Goal: Task Accomplishment & Management: Use online tool/utility

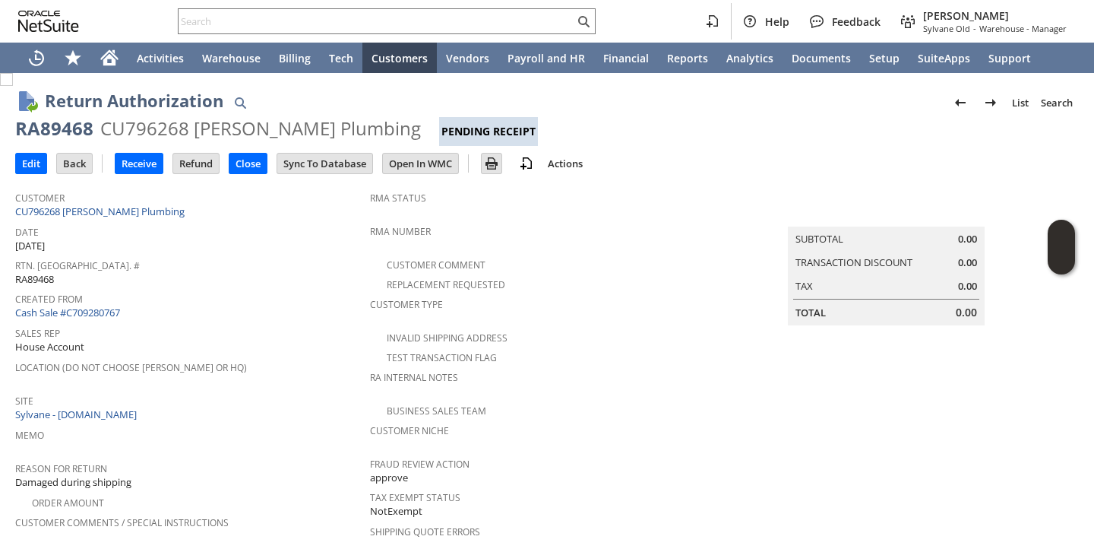
click at [286, 307] on div "Created From Cash Sale #C709280767" at bounding box center [188, 304] width 347 height 33
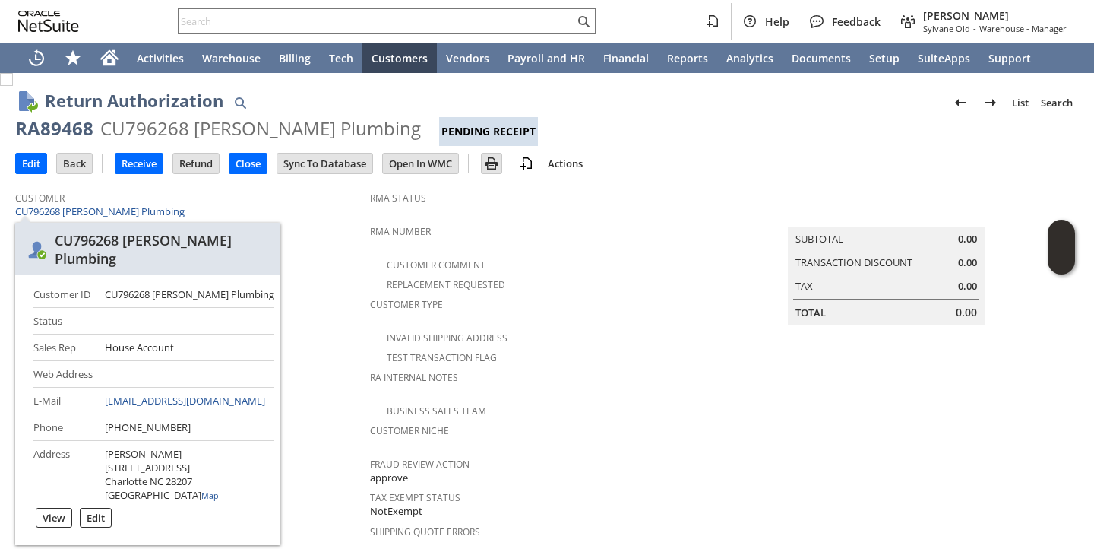
click at [280, 255] on h2 "CU796268 D. E. Caudle Plumbing" at bounding box center [147, 249] width 265 height 52
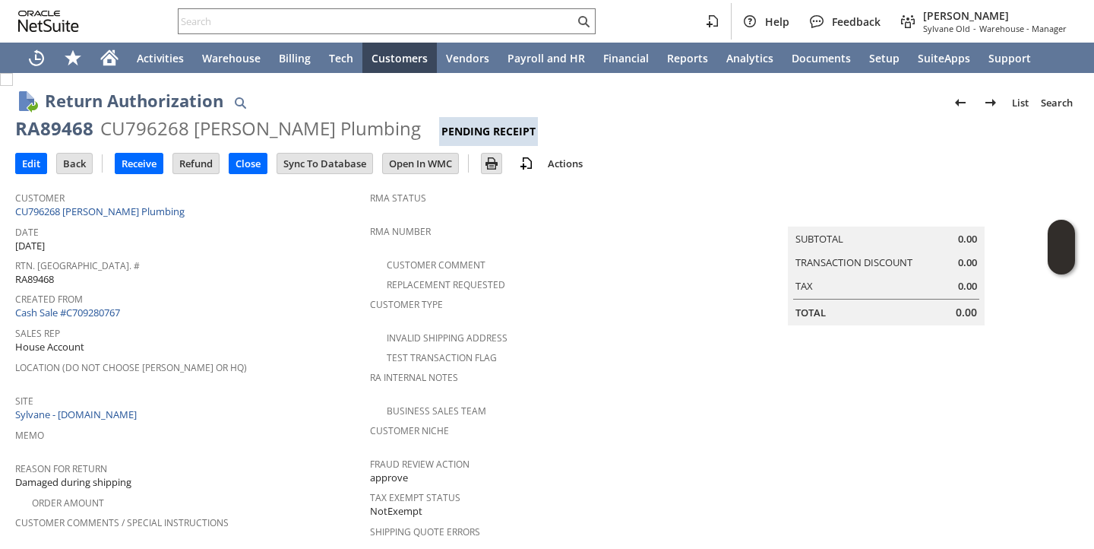
click at [308, 260] on span "Rtn. Auth. #" at bounding box center [188, 263] width 347 height 17
click at [140, 161] on input "Receive" at bounding box center [139, 163] width 47 height 20
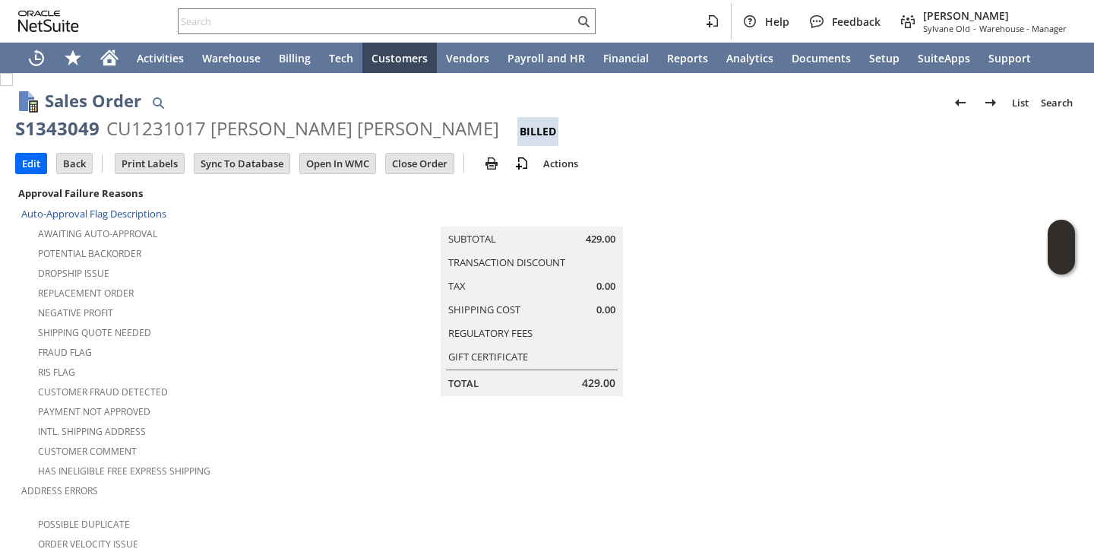
click at [328, 321] on div "Shipping Quote Needed" at bounding box center [195, 330] width 349 height 18
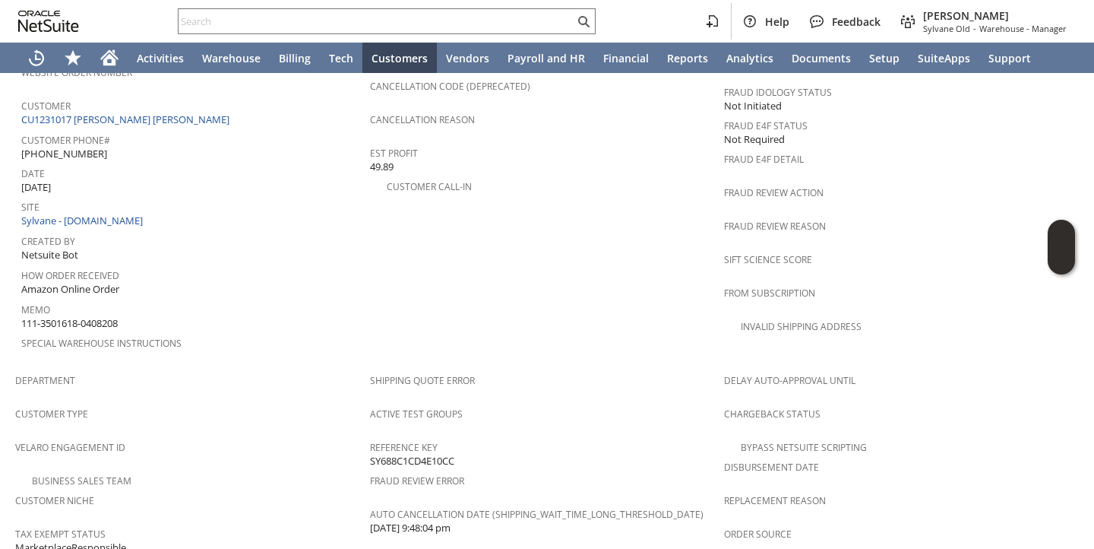
scroll to position [669, 0]
click at [119, 116] on link "CU1231017 Jackson Cote" at bounding box center [127, 123] width 212 height 14
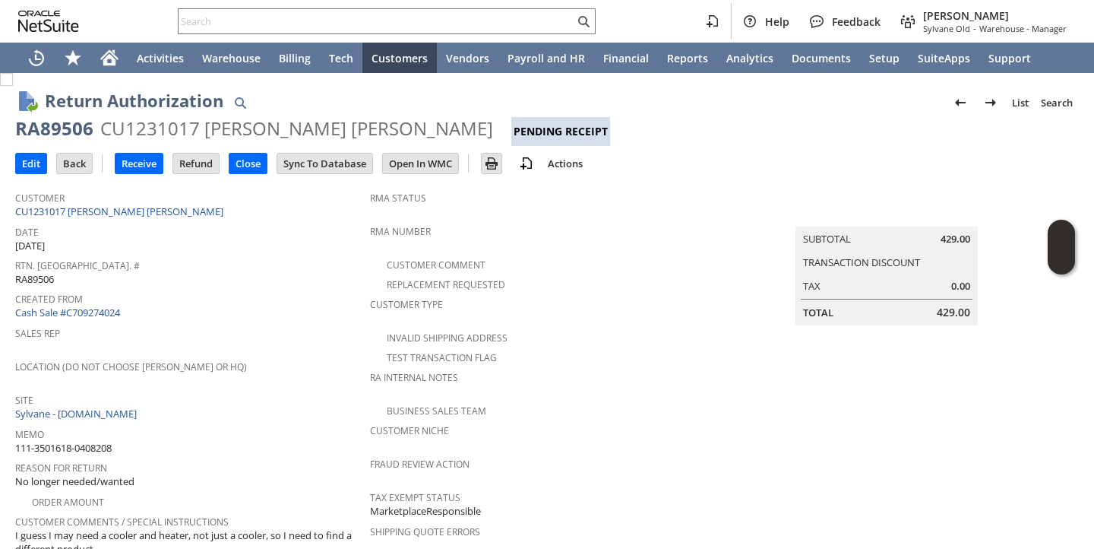
click at [282, 265] on span "Rtn. Auth. #" at bounding box center [188, 263] width 347 height 17
click at [130, 166] on input "Receive" at bounding box center [139, 163] width 47 height 20
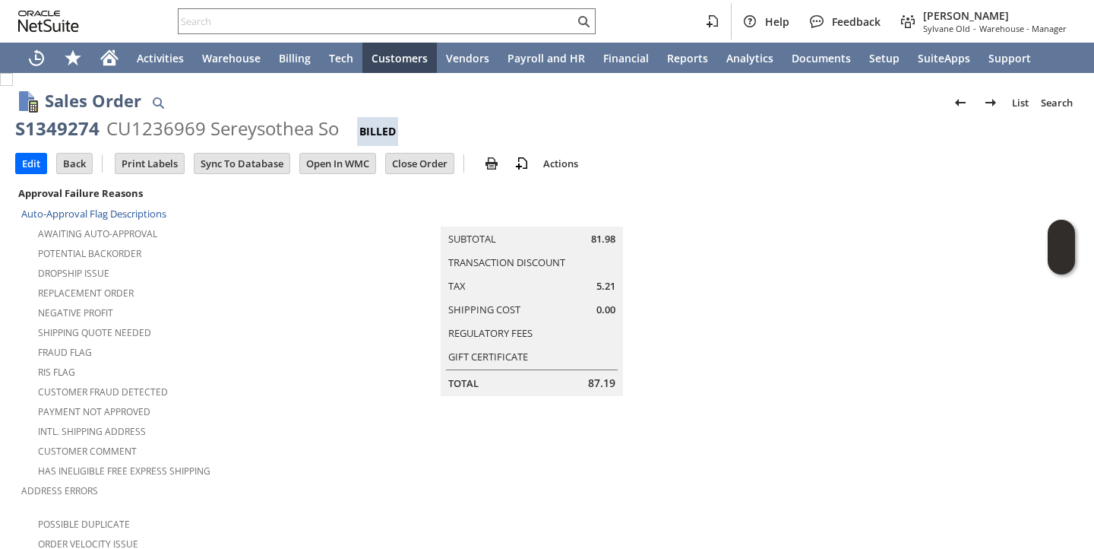
click at [276, 306] on div "Negative Profit" at bounding box center [186, 311] width 331 height 18
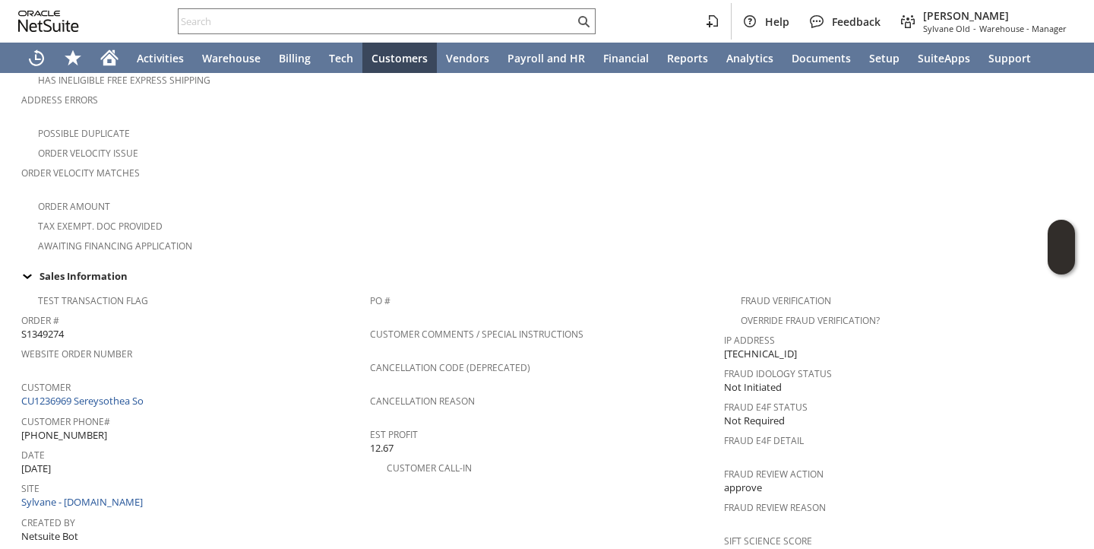
scroll to position [397, 0]
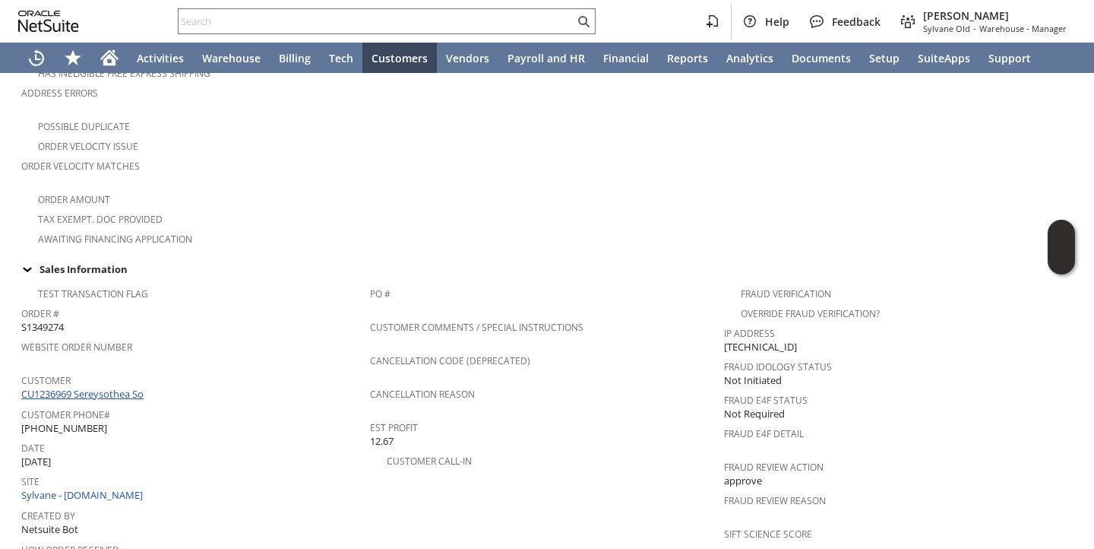
click at [132, 387] on link "CU1236969 Sereysothea So" at bounding box center [84, 394] width 126 height 14
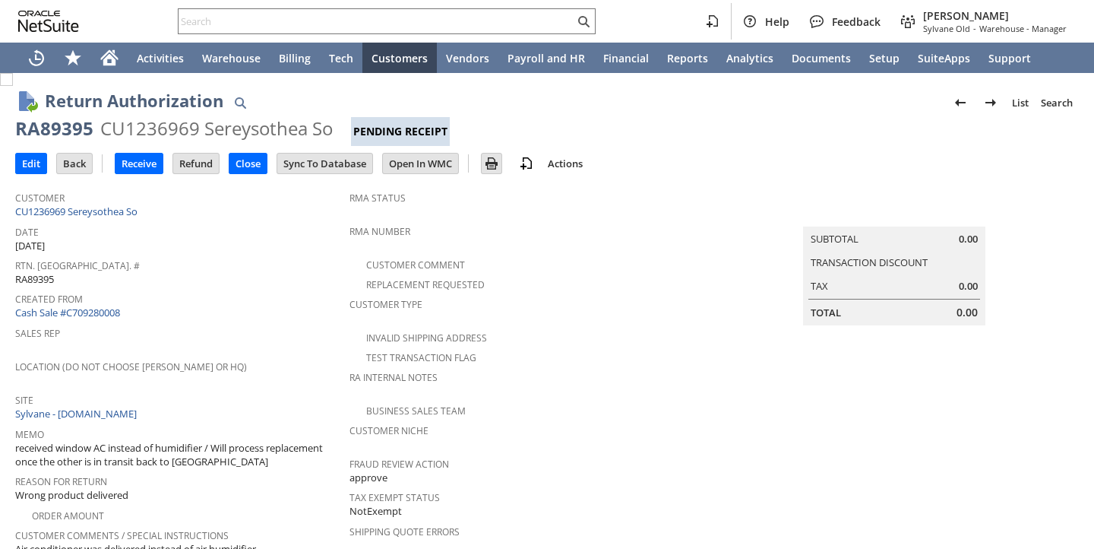
click at [242, 407] on div "Site Sylvane - [DOMAIN_NAME]" at bounding box center [178, 405] width 327 height 33
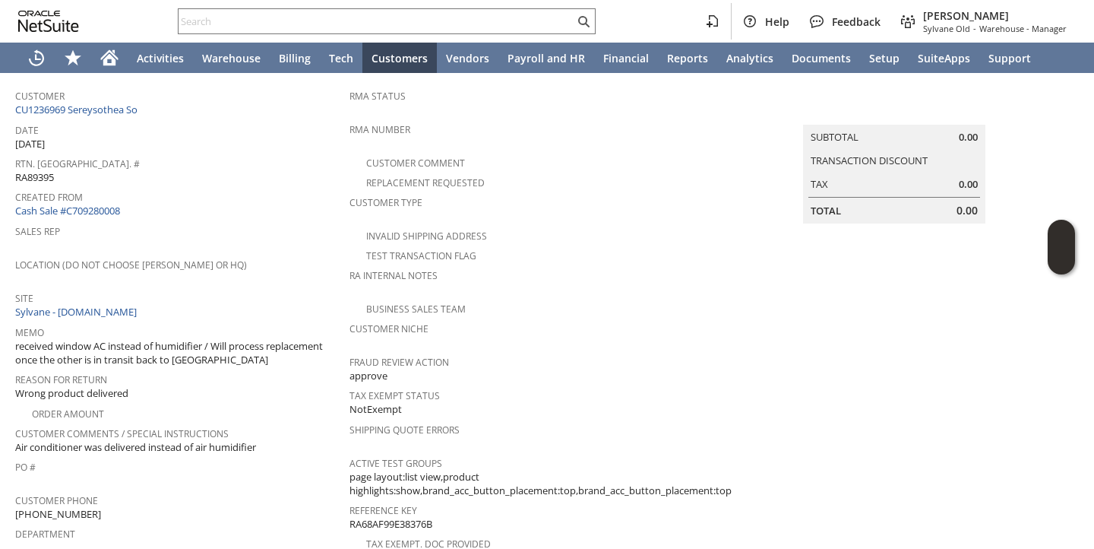
scroll to position [87, 0]
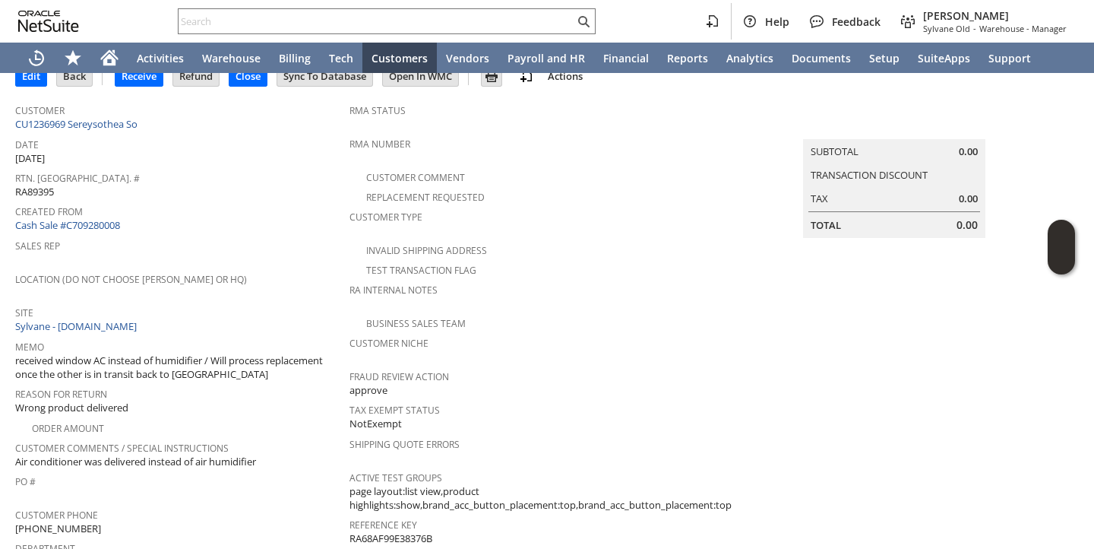
click at [234, 258] on div "Sales Rep" at bounding box center [178, 251] width 327 height 32
click at [132, 81] on input "Receive" at bounding box center [139, 76] width 47 height 20
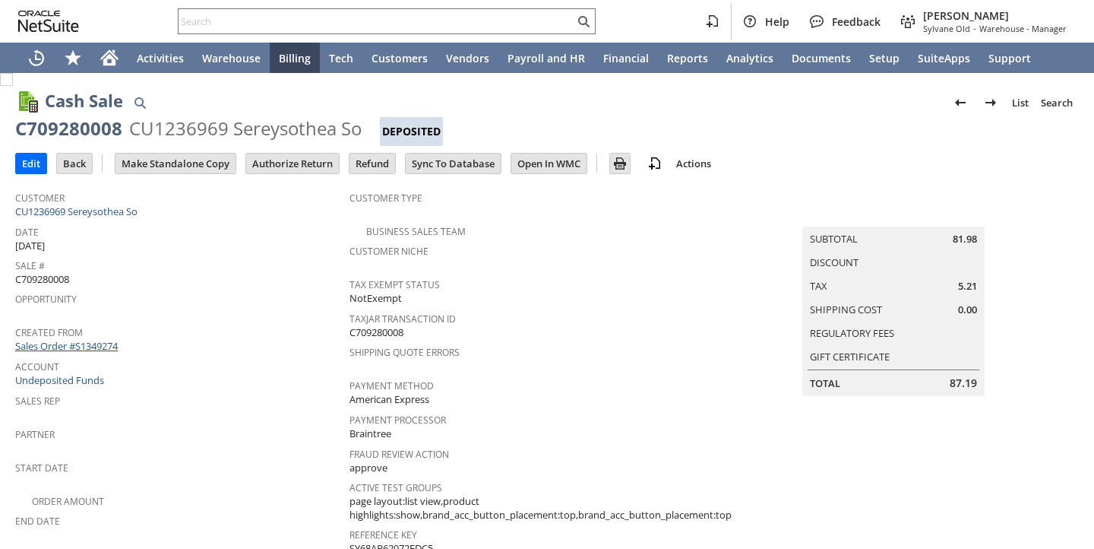
click at [116, 339] on link "Sales Order #S1349274" at bounding box center [68, 346] width 106 height 14
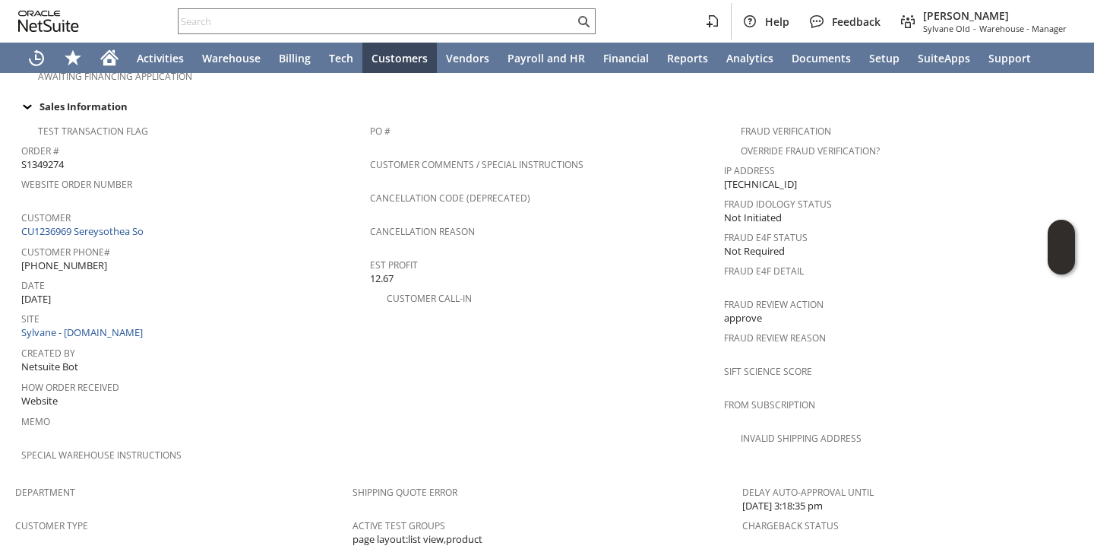
scroll to position [557, 0]
click at [251, 484] on span "Department" at bounding box center [180, 492] width 330 height 17
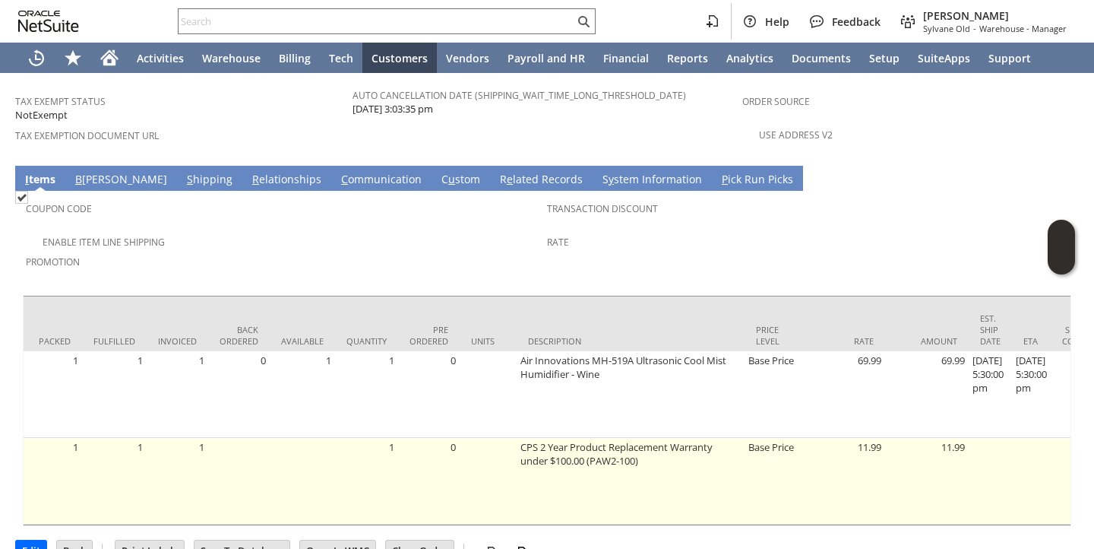
scroll to position [0, 0]
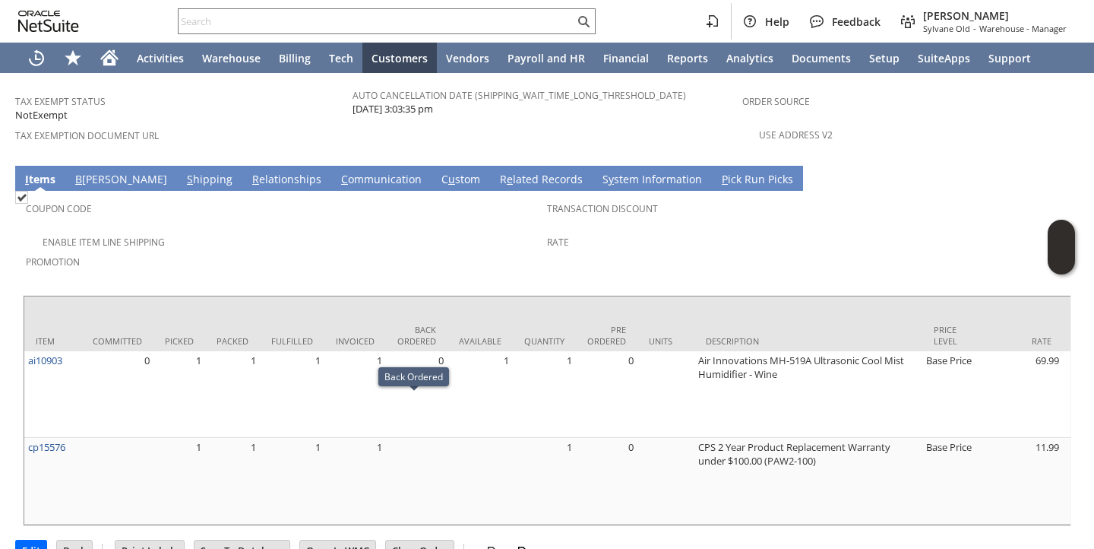
click at [183, 172] on link "S hipping" at bounding box center [209, 180] width 53 height 17
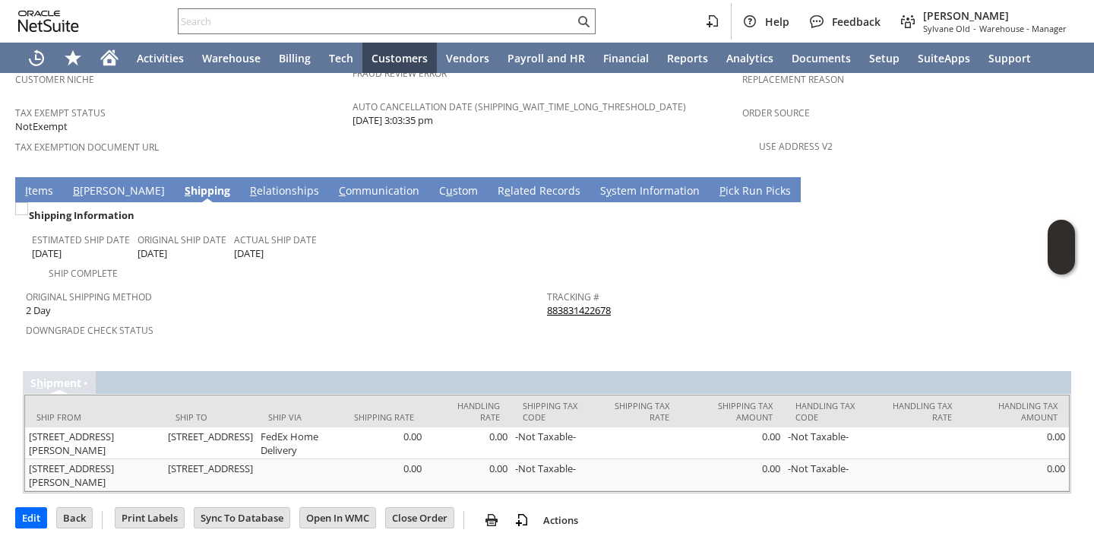
scroll to position [1074, 0]
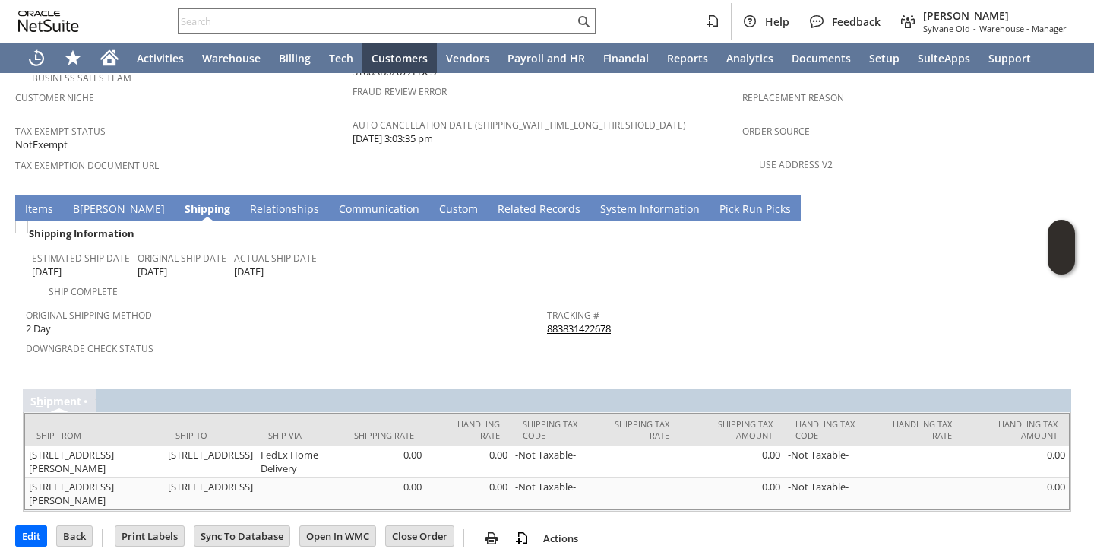
click at [551, 321] on link "883831422678" at bounding box center [579, 328] width 64 height 14
click at [494, 201] on link "R e lated Records" at bounding box center [539, 209] width 90 height 17
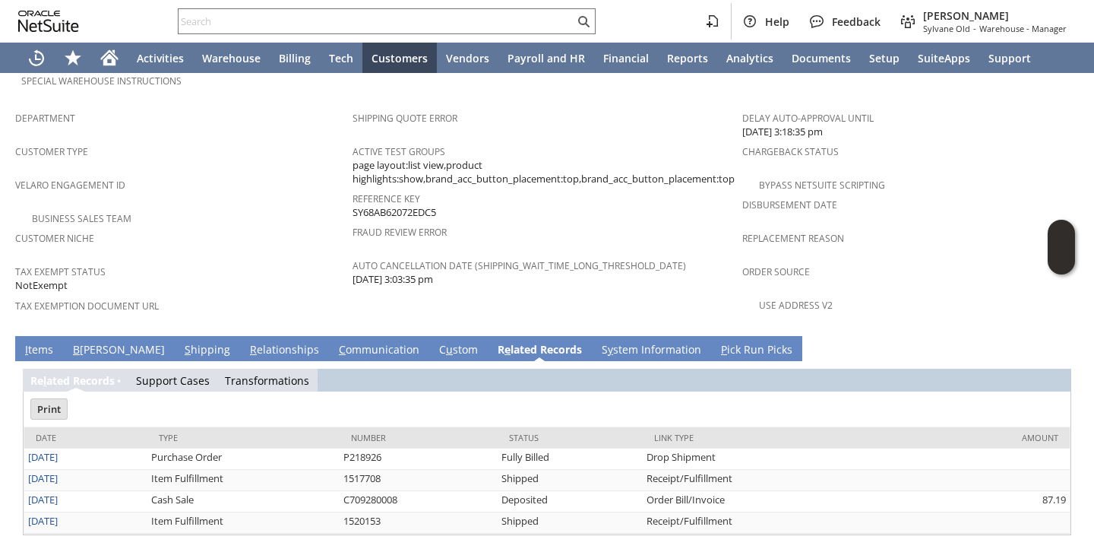
scroll to position [0, 0]
click at [416, 19] on input "text" at bounding box center [377, 21] width 396 height 18
paste input "fr8414"
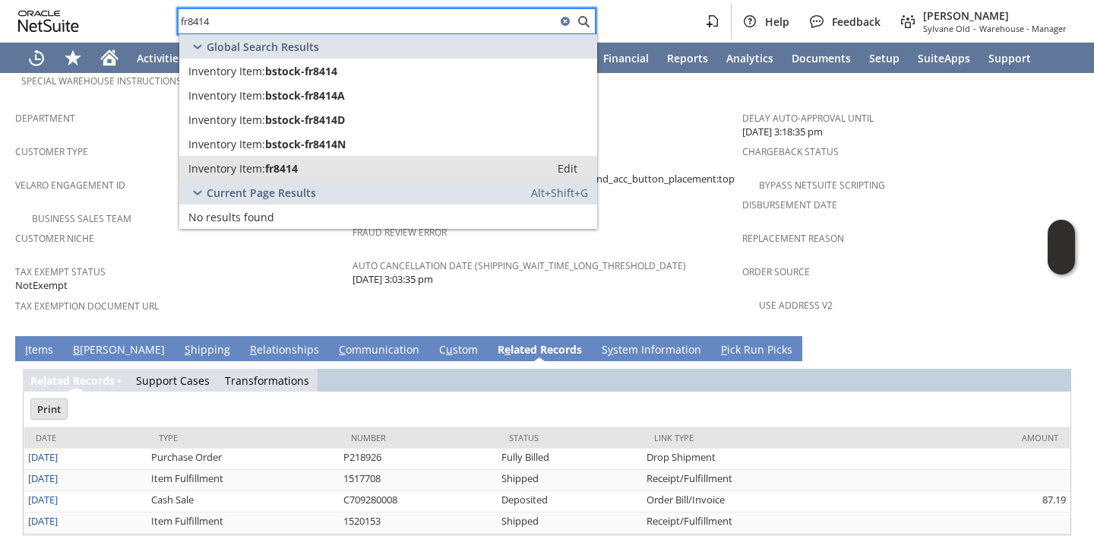
type input "fr8414"
click at [282, 167] on span "fr8414" at bounding box center [281, 168] width 33 height 14
click at [305, 295] on span "Tax Exemption Document URL" at bounding box center [180, 303] width 330 height 17
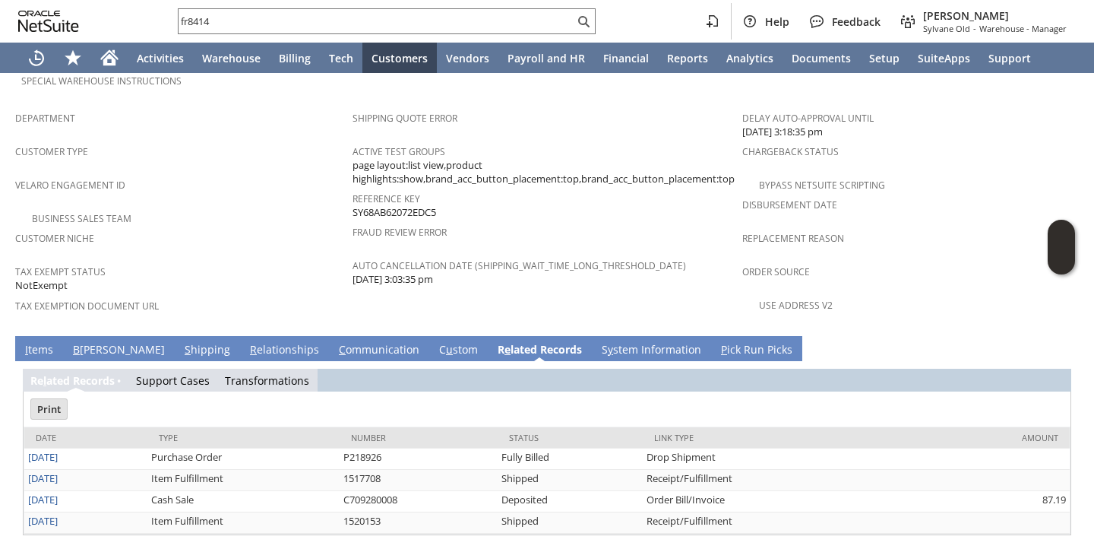
click at [305, 295] on span "Tax Exemption Document URL" at bounding box center [180, 303] width 330 height 17
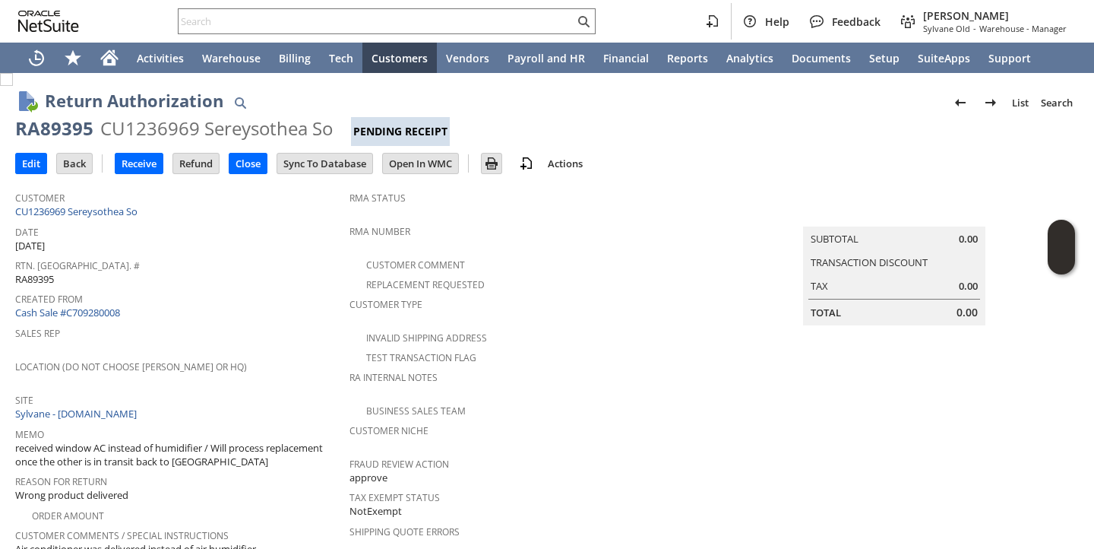
click at [206, 223] on span "Date" at bounding box center [178, 229] width 327 height 17
click at [265, 278] on div "Rtn. Auth. # RA89395" at bounding box center [178, 271] width 327 height 32
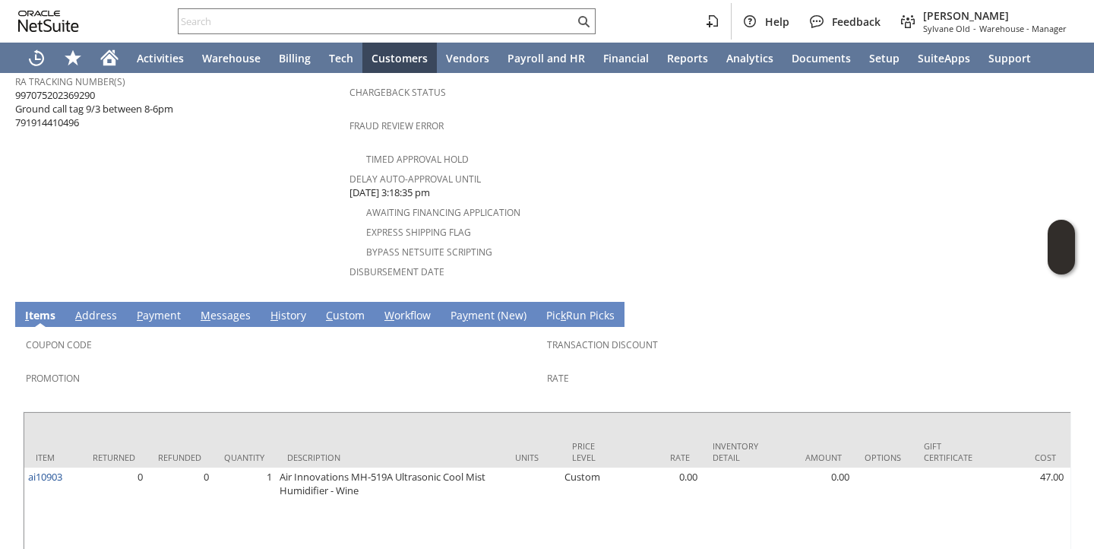
scroll to position [684, 0]
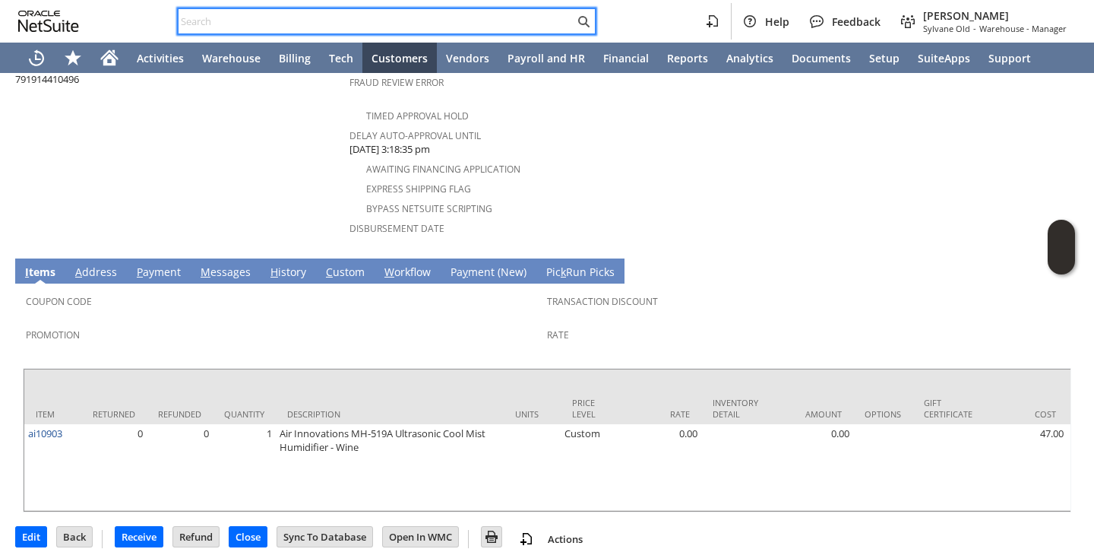
click at [310, 27] on input "text" at bounding box center [377, 21] width 396 height 18
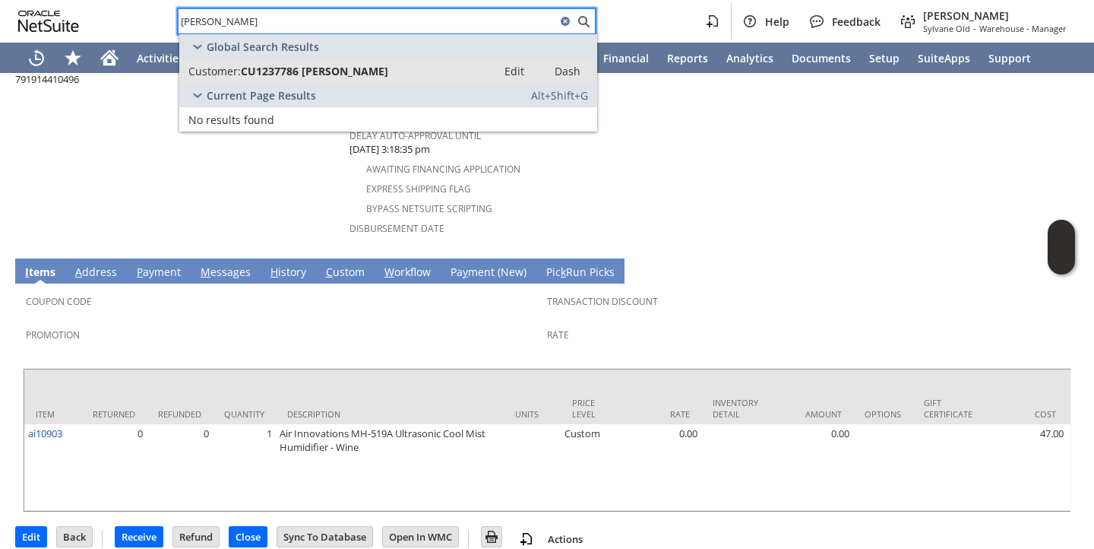
type input "keith halver"
click at [299, 71] on span "CU1237786 Keith L Halverstam" at bounding box center [314, 71] width 147 height 14
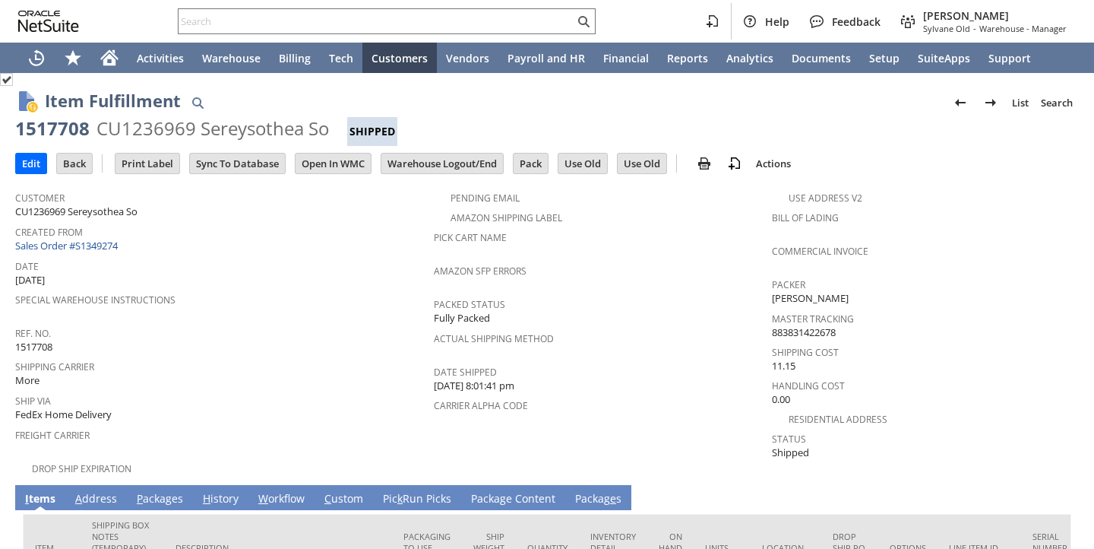
click at [255, 323] on span "Ref. No." at bounding box center [220, 330] width 411 height 17
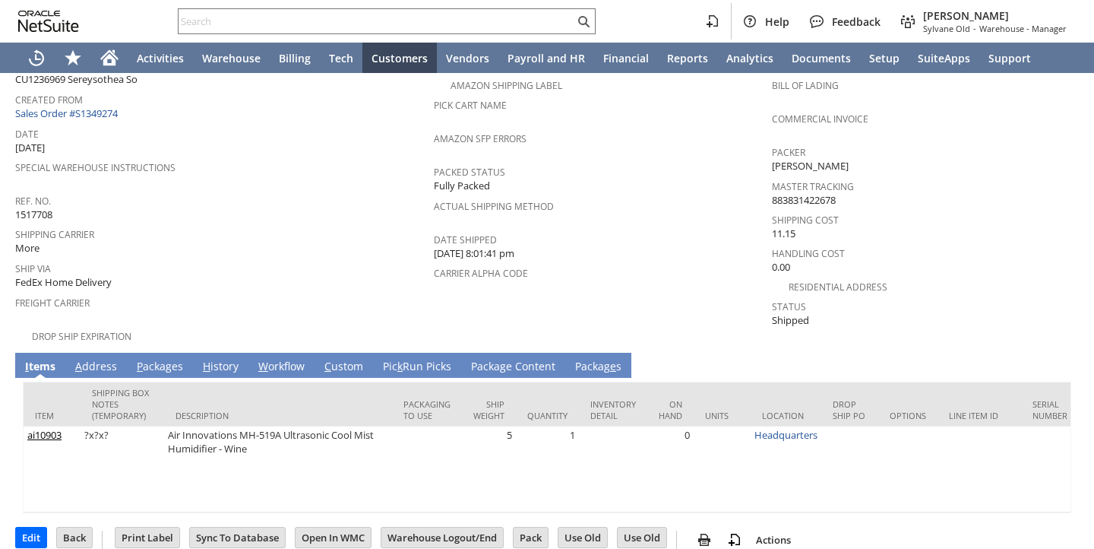
scroll to position [131, 0]
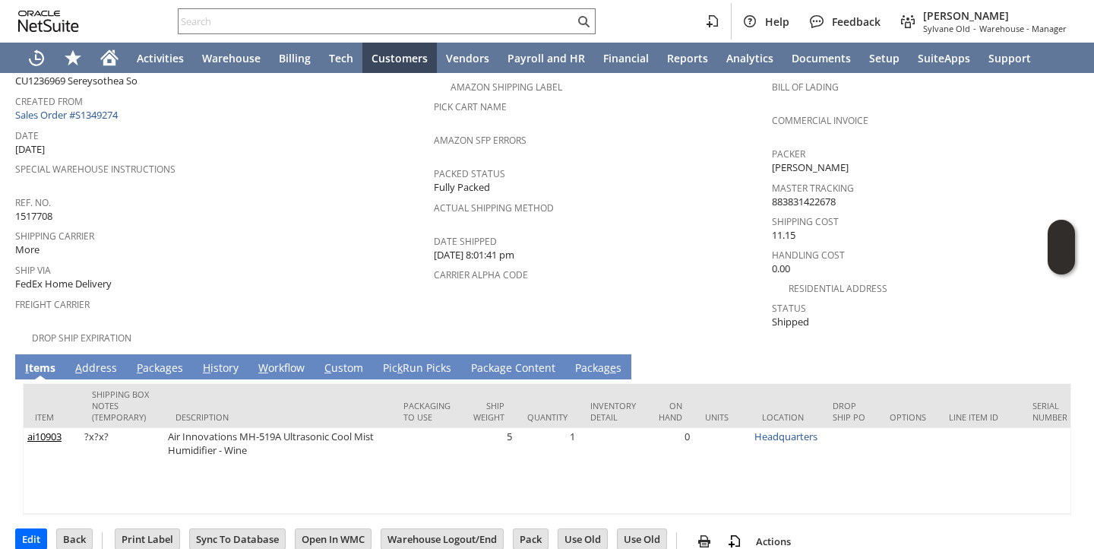
click at [166, 360] on link "P ackages" at bounding box center [160, 368] width 54 height 17
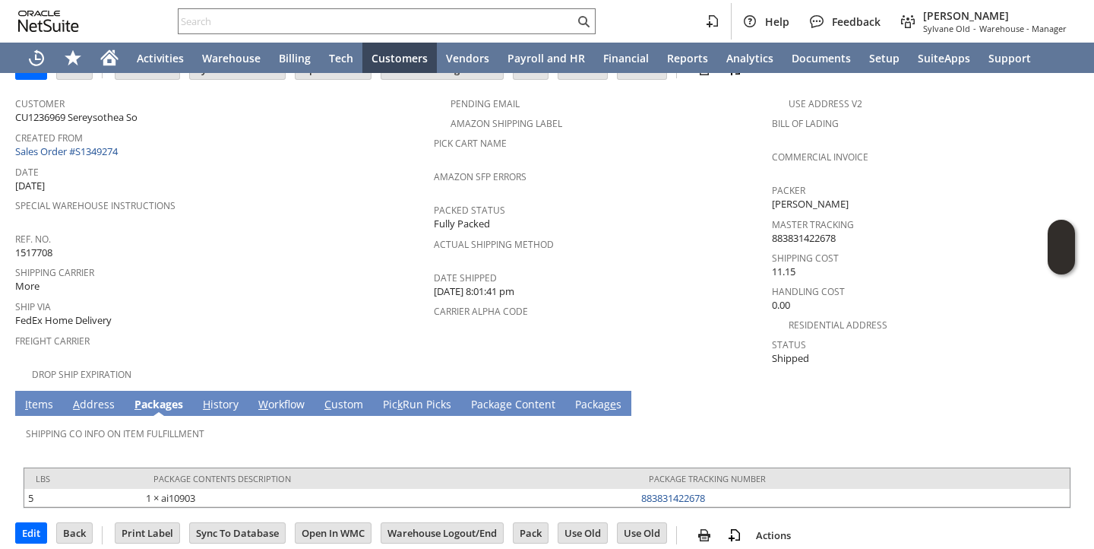
click at [30, 397] on link "I tems" at bounding box center [39, 405] width 36 height 17
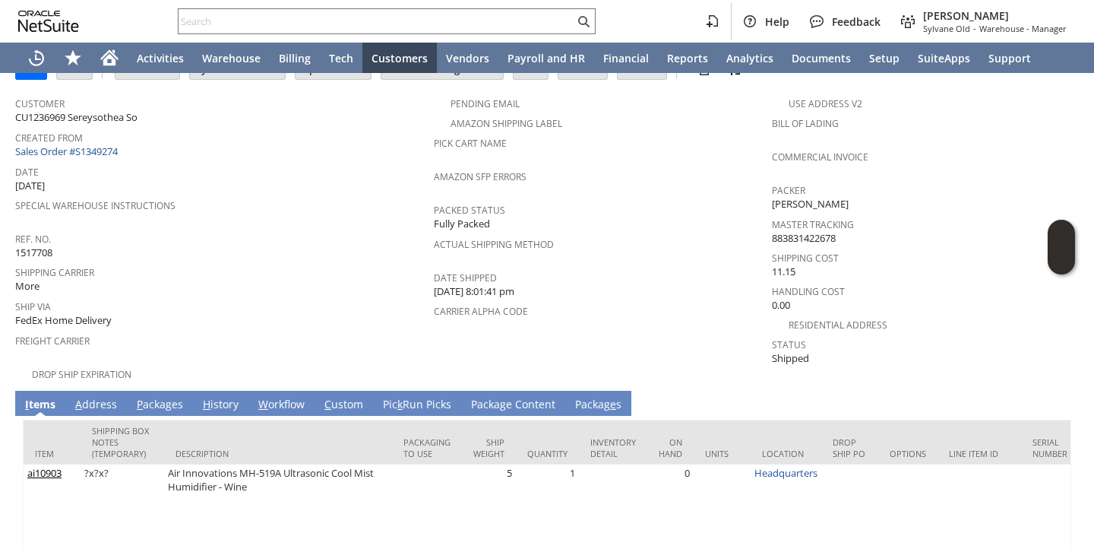
click at [213, 311] on div "Ship Via FedEx Home Delivery" at bounding box center [220, 312] width 411 height 33
click at [213, 308] on div "Ship Via FedEx Home Delivery" at bounding box center [220, 312] width 411 height 33
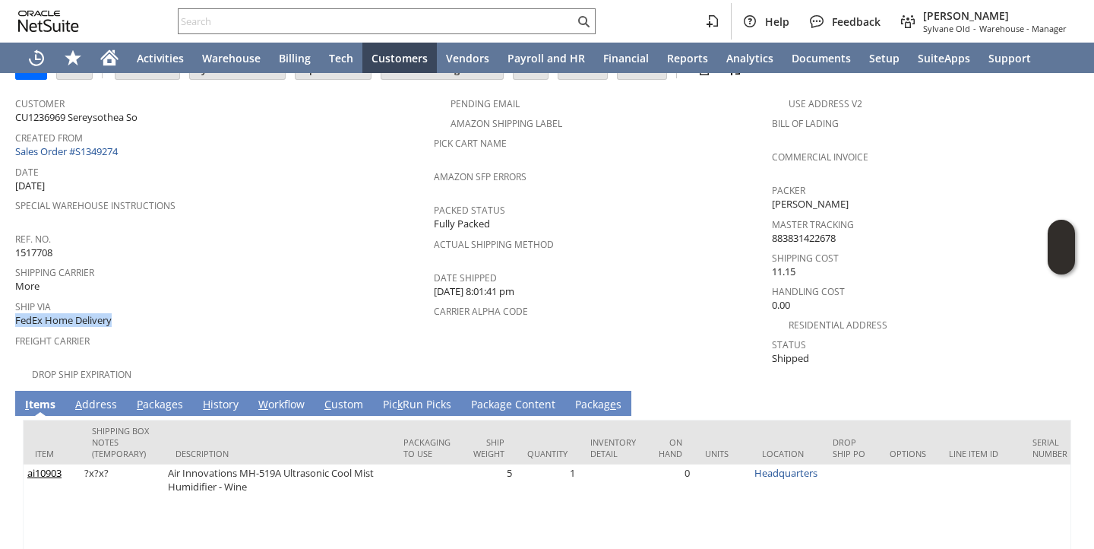
click at [213, 308] on div "Ship Via FedEx Home Delivery" at bounding box center [220, 312] width 411 height 33
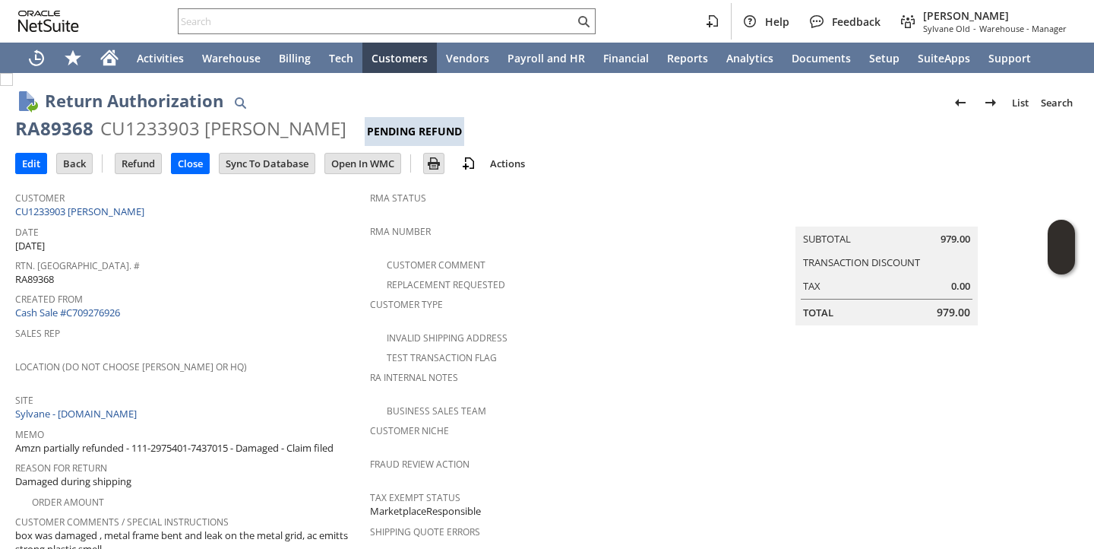
click at [270, 297] on span "Created From" at bounding box center [188, 296] width 347 height 17
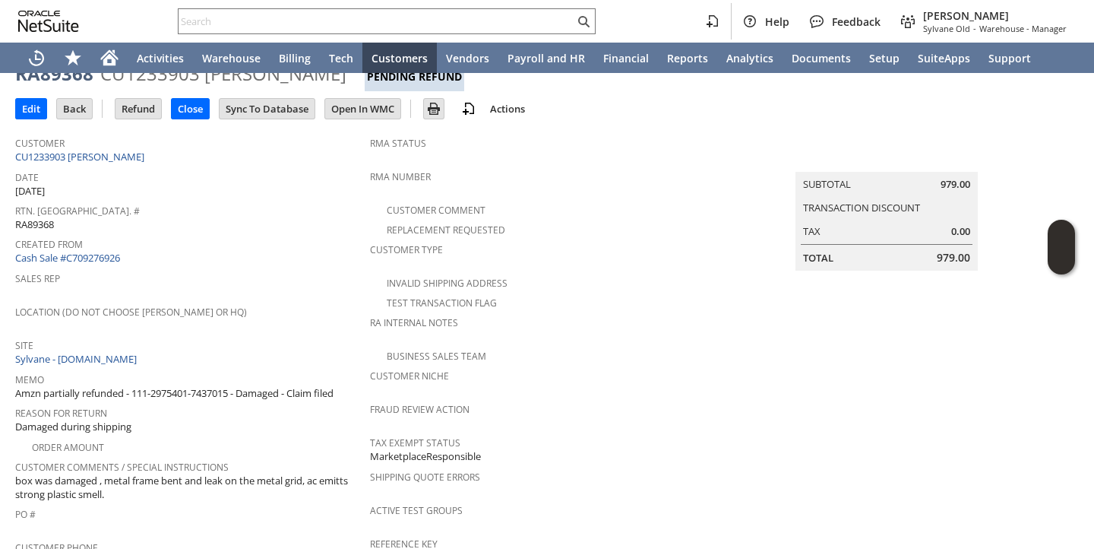
scroll to position [60, 0]
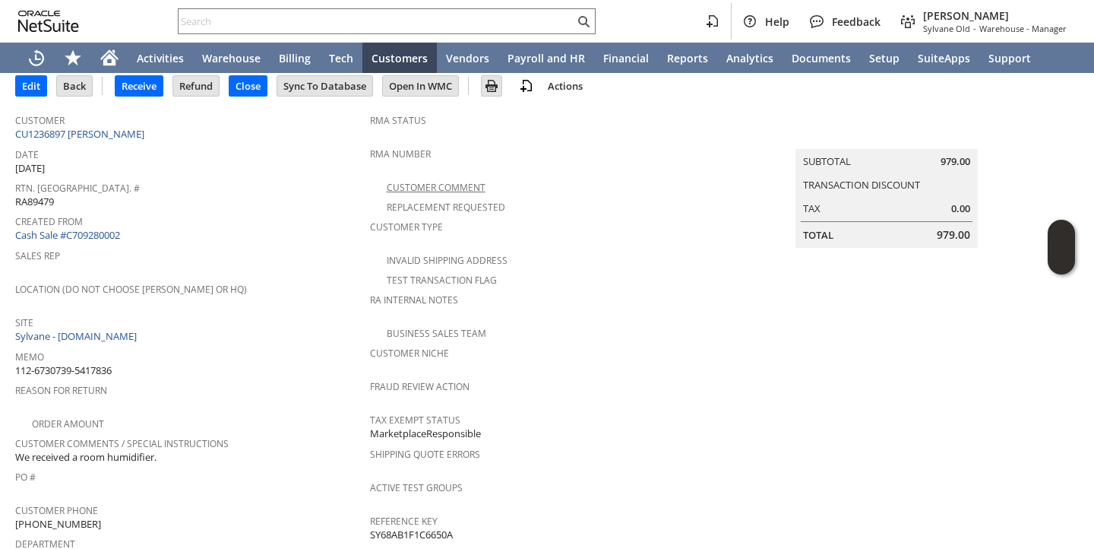
scroll to position [86, 0]
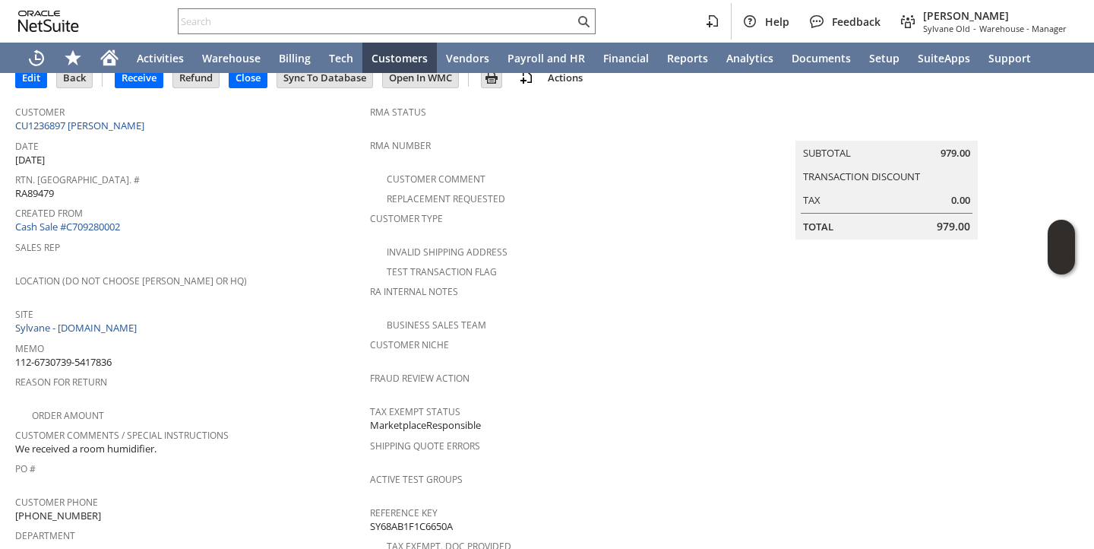
click at [261, 243] on span "Sales Rep" at bounding box center [188, 244] width 347 height 17
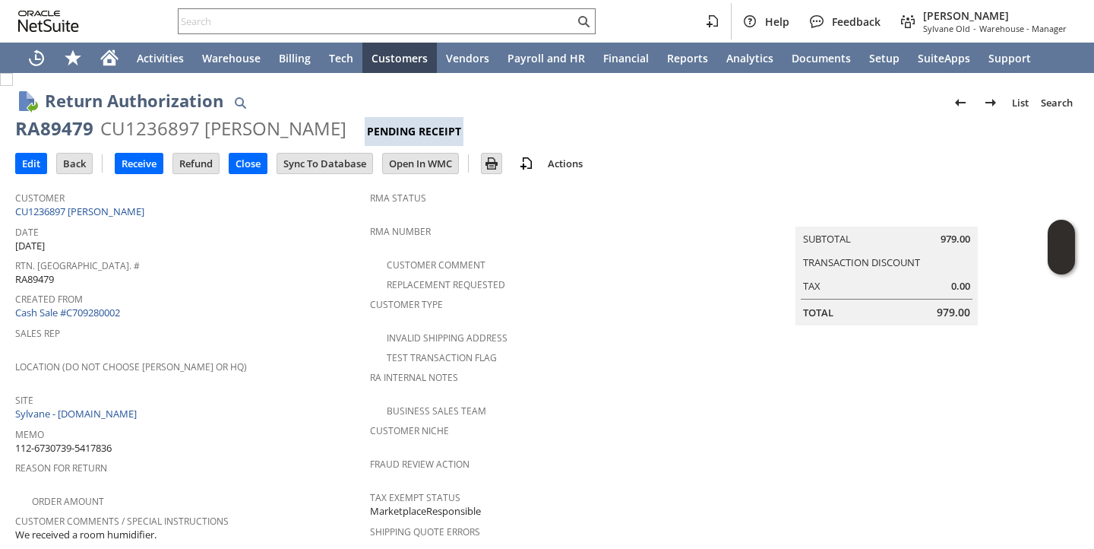
scroll to position [670, 0]
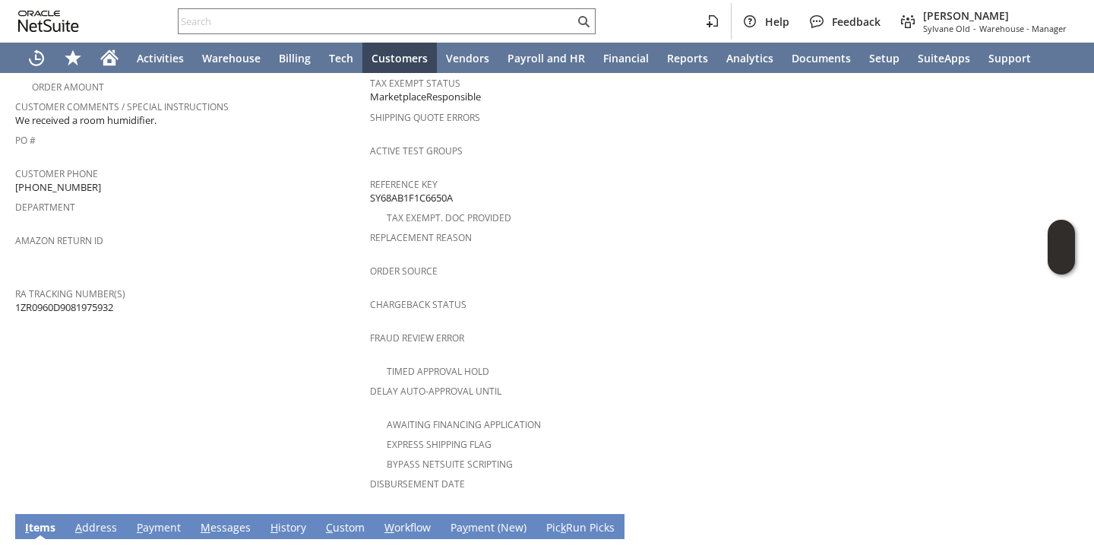
scroll to position [0, 0]
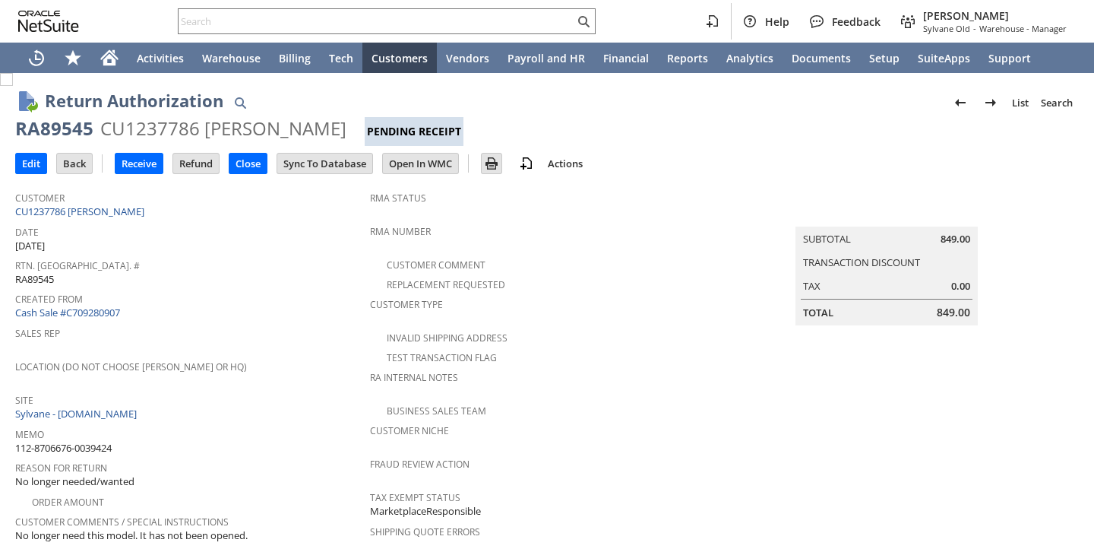
click at [305, 361] on span "Location (Do Not Choose Sheeran or HQ)" at bounding box center [188, 364] width 347 height 17
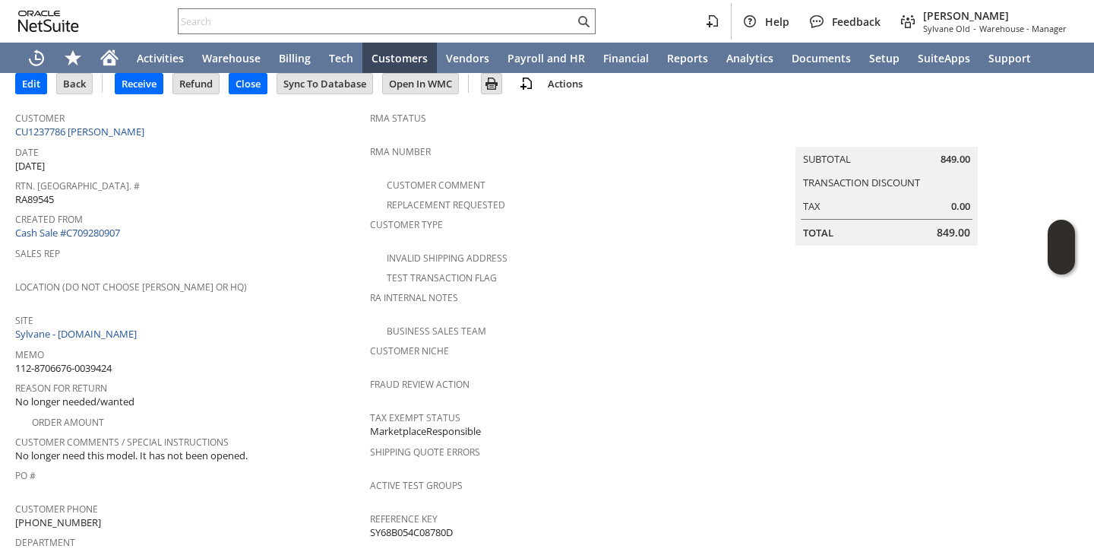
scroll to position [670, 0]
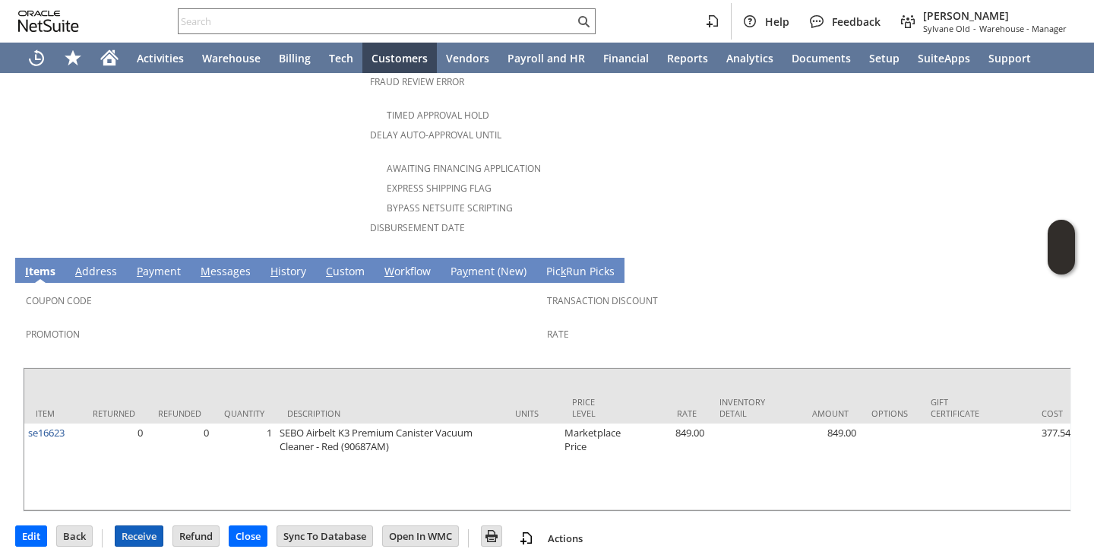
click at [144, 526] on input "Receive" at bounding box center [139, 536] width 47 height 20
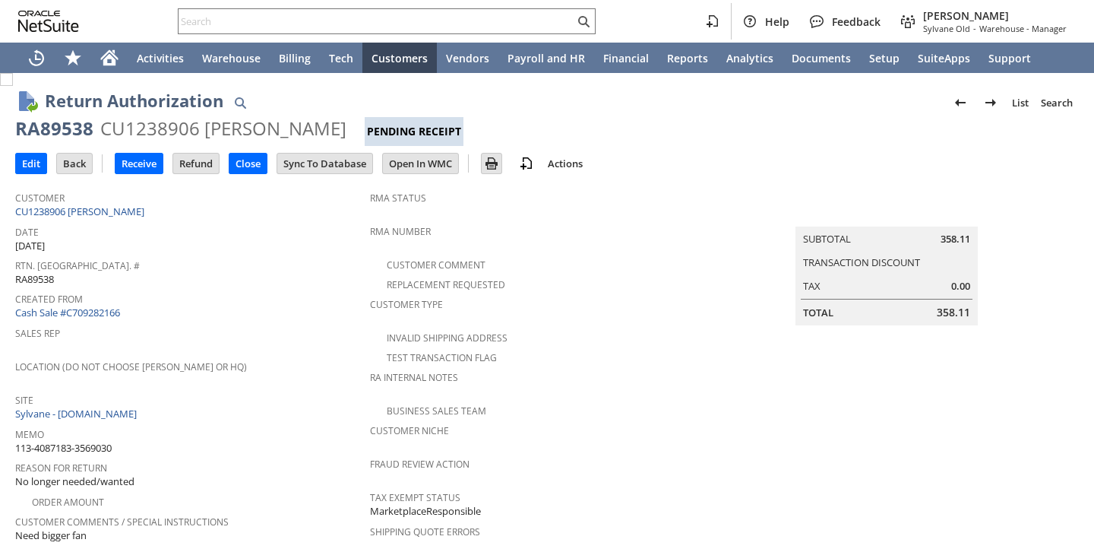
click at [328, 204] on div "Customer CU1238906 Manuel Villanueva" at bounding box center [188, 203] width 347 height 33
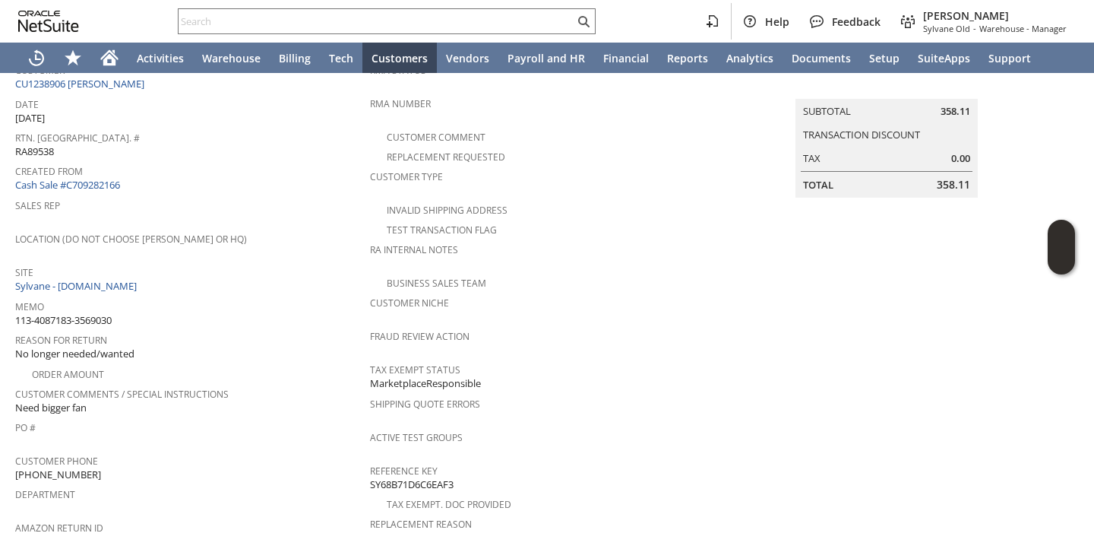
scroll to position [684, 0]
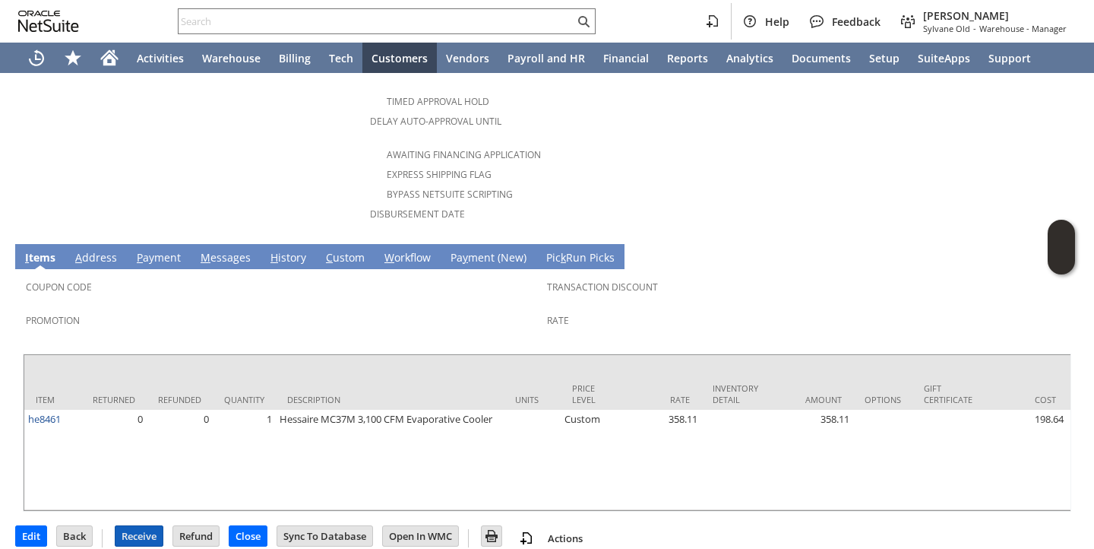
click at [132, 526] on input "Receive" at bounding box center [139, 536] width 47 height 20
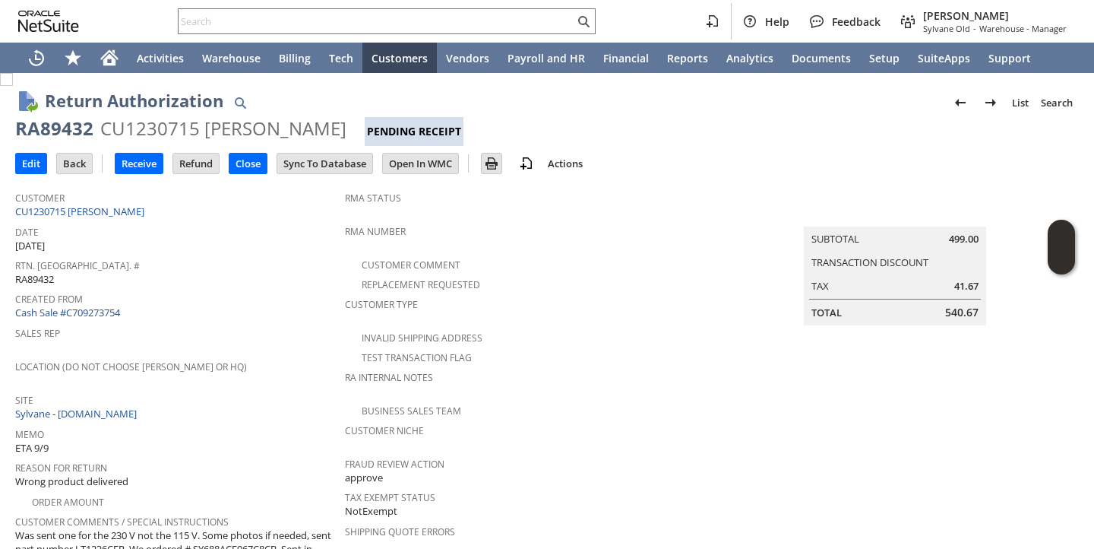
click at [239, 258] on span "Rtn. [GEOGRAPHIC_DATA]. #" at bounding box center [176, 263] width 322 height 17
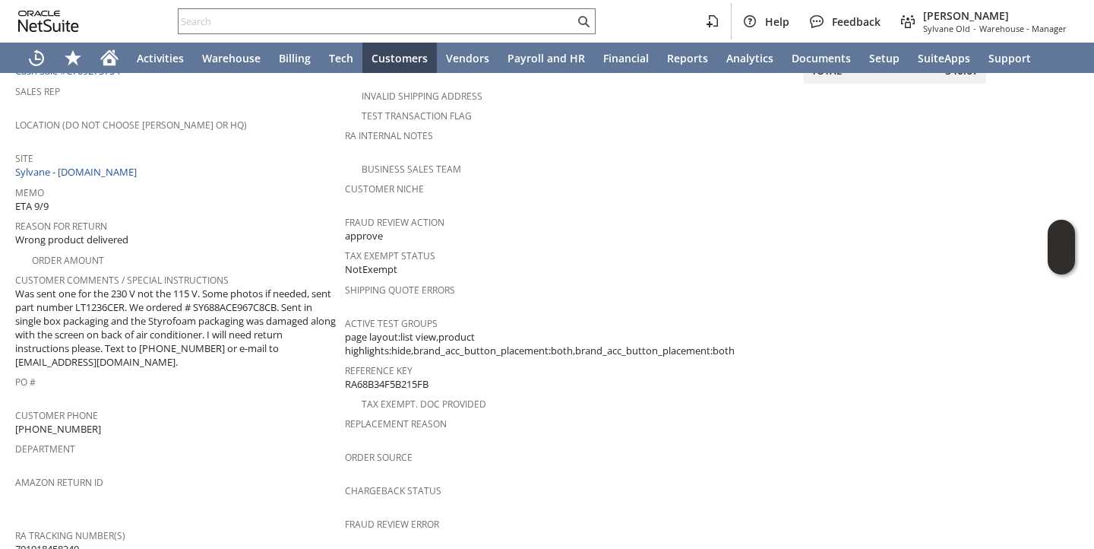
scroll to position [244, 0]
click at [272, 340] on span "Was sent one for the 230 V not the 115 V. Some photos if needed, sent part numb…" at bounding box center [176, 325] width 322 height 83
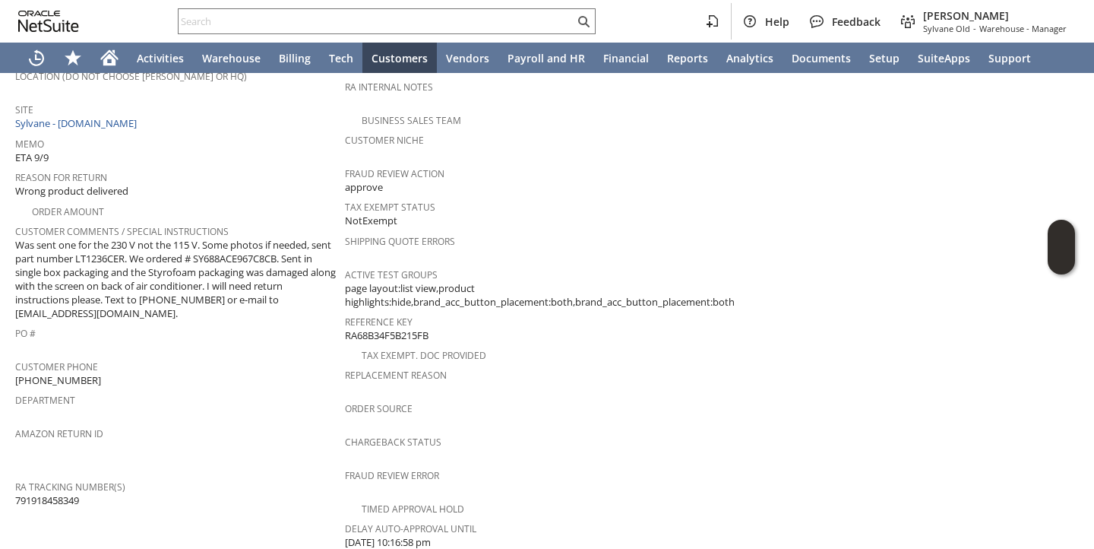
scroll to position [670, 0]
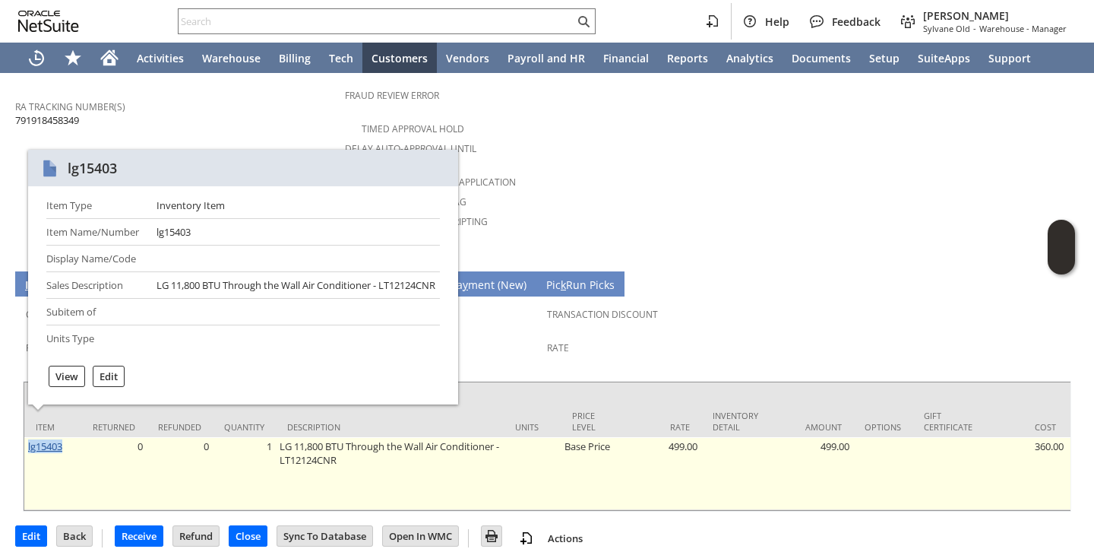
copy link "lg15403"
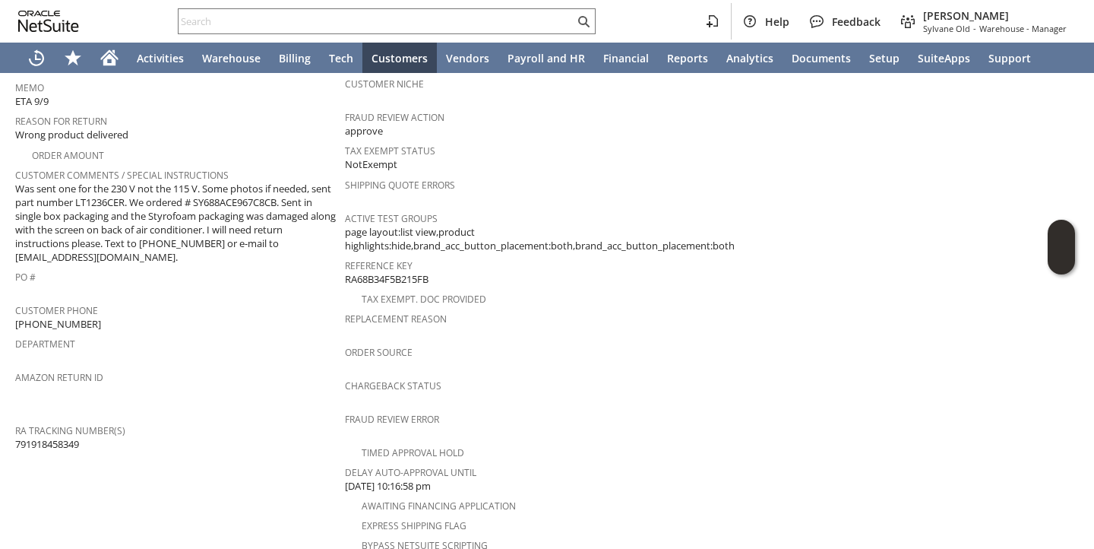
scroll to position [0, 0]
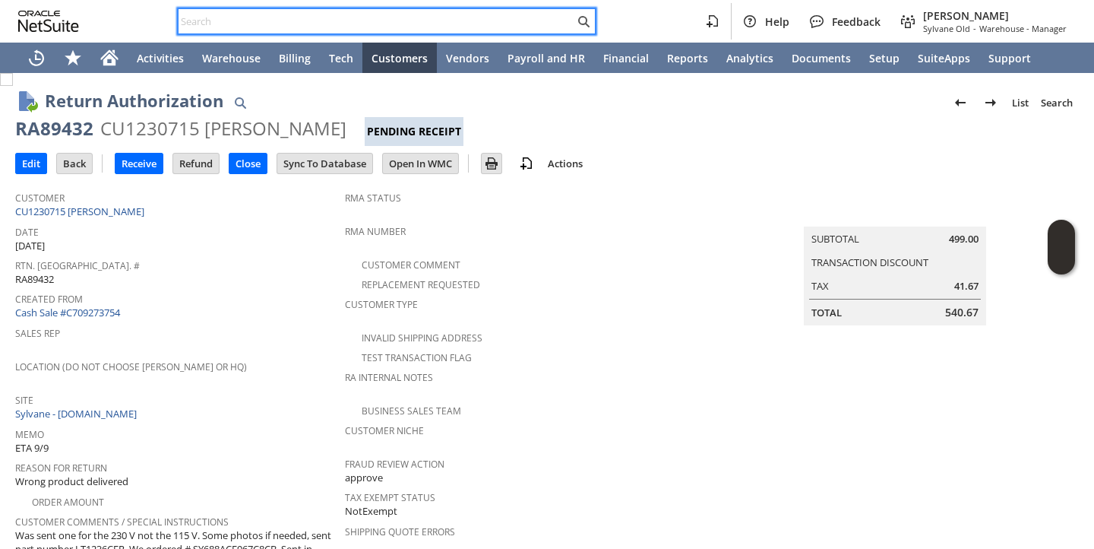
click at [444, 27] on input "text" at bounding box center [377, 21] width 396 height 18
paste input "lg5368"
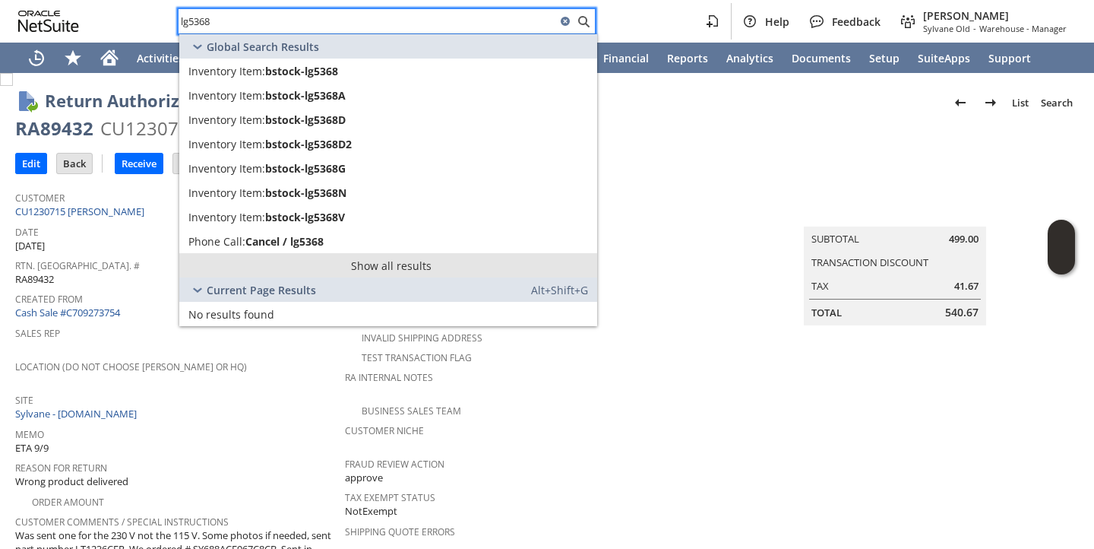
type input "lg5368"
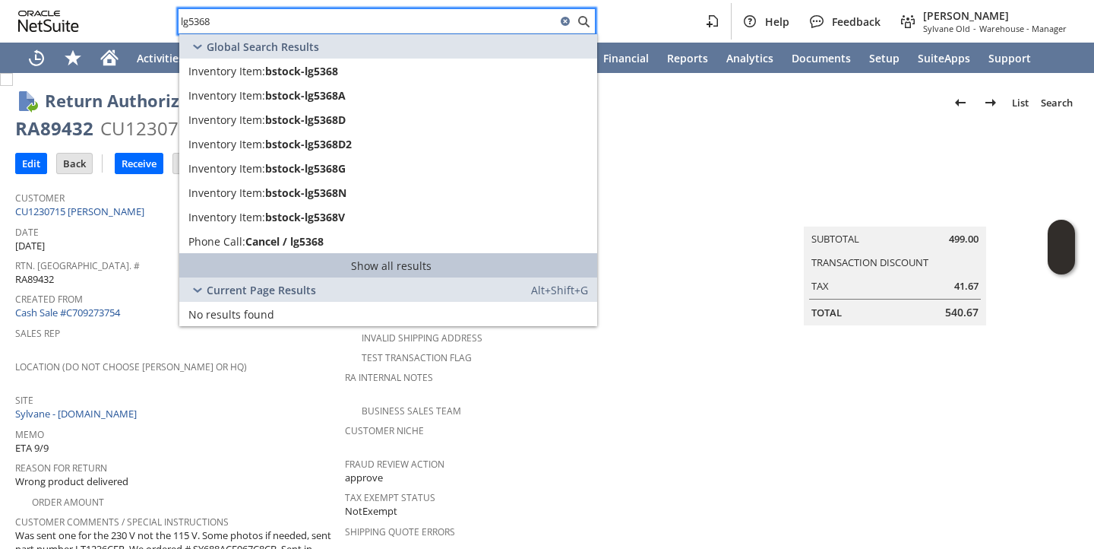
click at [316, 266] on link "Show all results" at bounding box center [388, 265] width 418 height 24
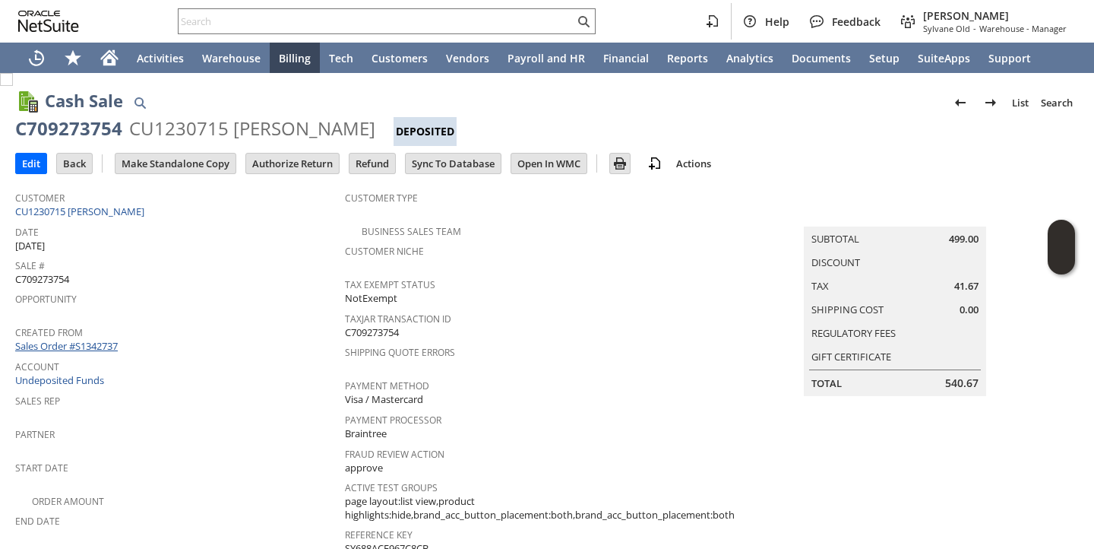
click at [110, 342] on link "Sales Order #S1342737" at bounding box center [68, 346] width 106 height 14
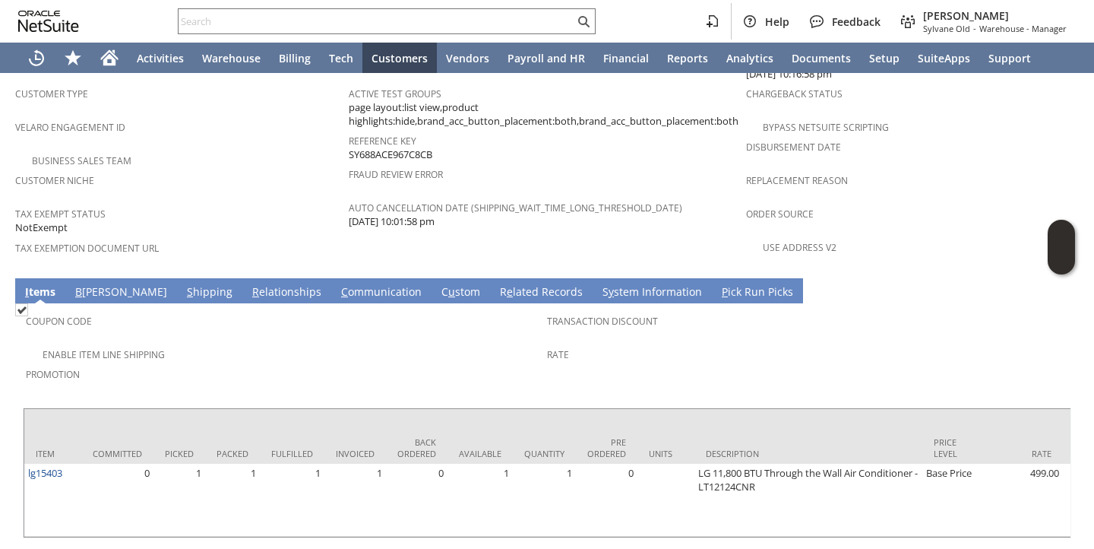
scroll to position [1004, 0]
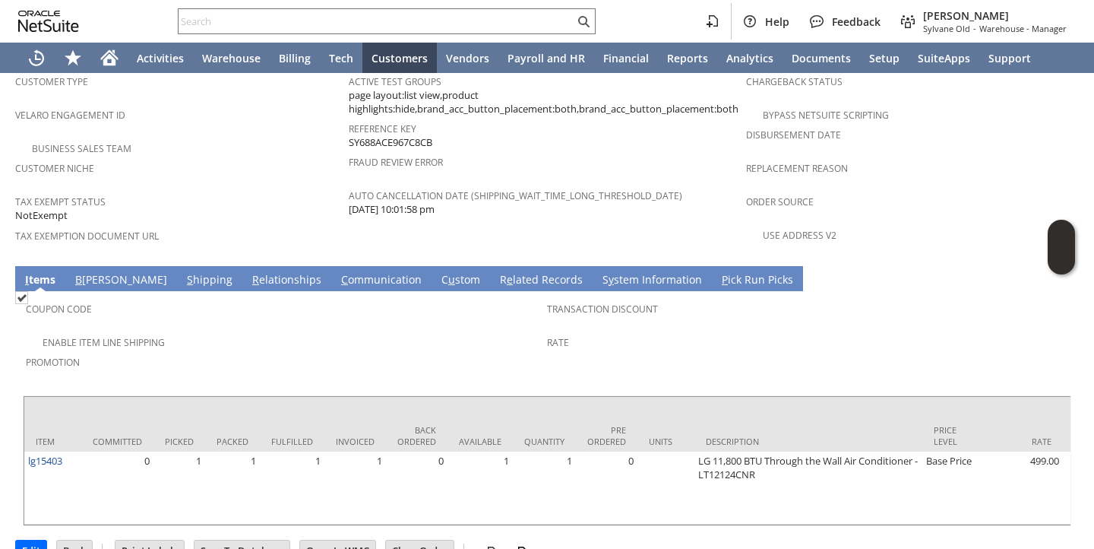
click at [337, 351] on span "Promotion" at bounding box center [283, 359] width 514 height 17
click at [496, 272] on link "R e lated Records" at bounding box center [541, 280] width 90 height 17
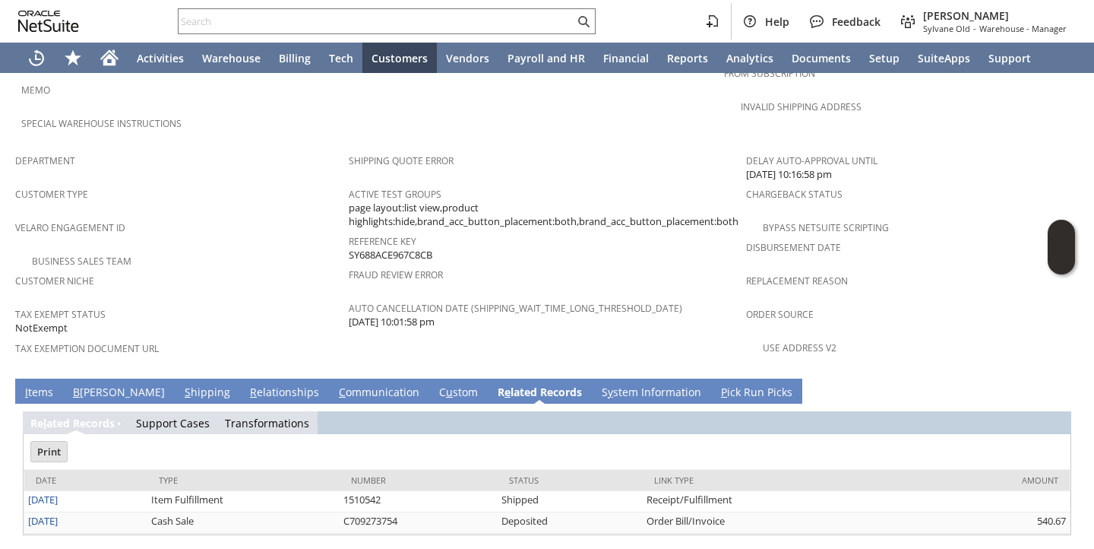
scroll to position [874, 0]
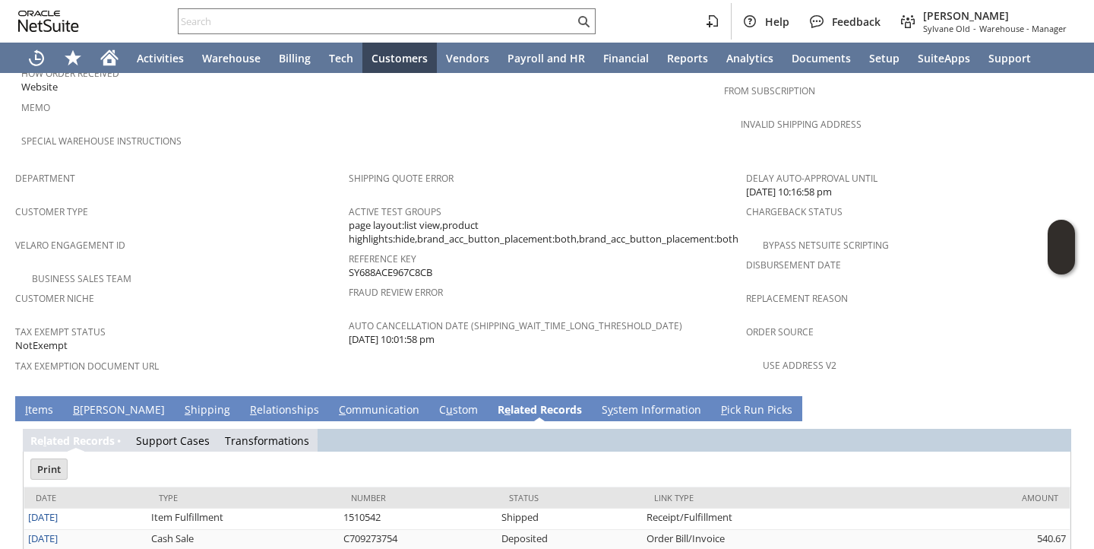
click at [267, 355] on span "Tax Exemption Document URL" at bounding box center [178, 363] width 326 height 17
click at [328, 201] on span "Customer Type" at bounding box center [178, 209] width 326 height 17
click at [37, 402] on link "I tems" at bounding box center [39, 410] width 36 height 17
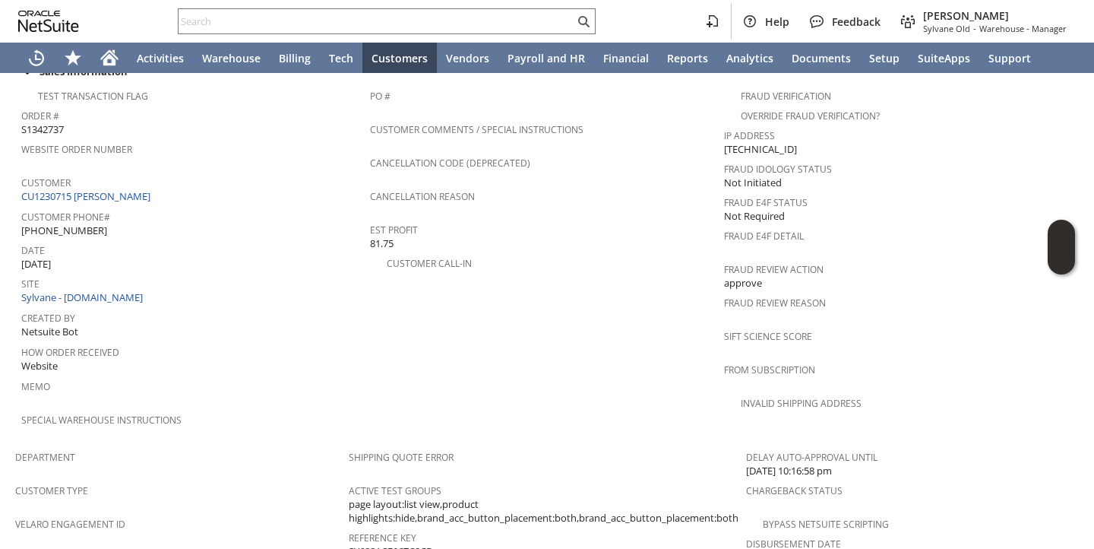
scroll to position [594, 0]
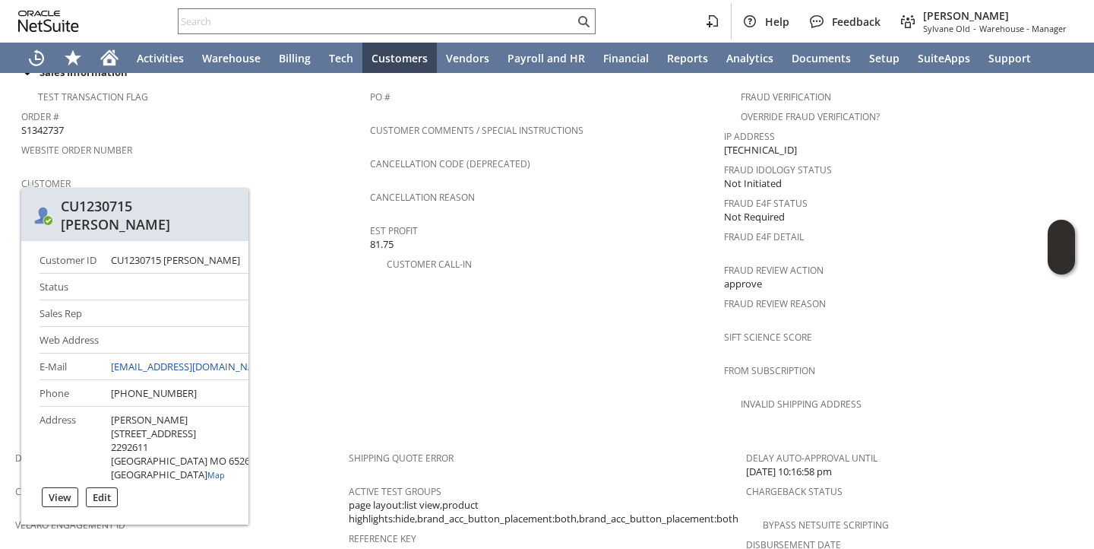
click at [127, 190] on link "CU1230715 [PERSON_NAME]" at bounding box center [87, 197] width 133 height 14
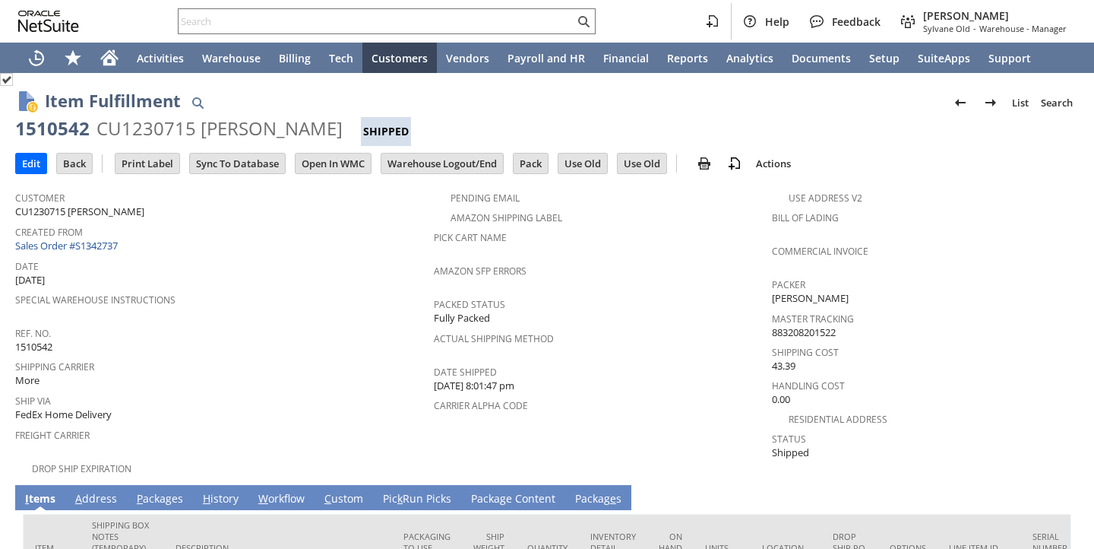
click at [310, 305] on div "Special Warehouse Instructions" at bounding box center [220, 305] width 411 height 32
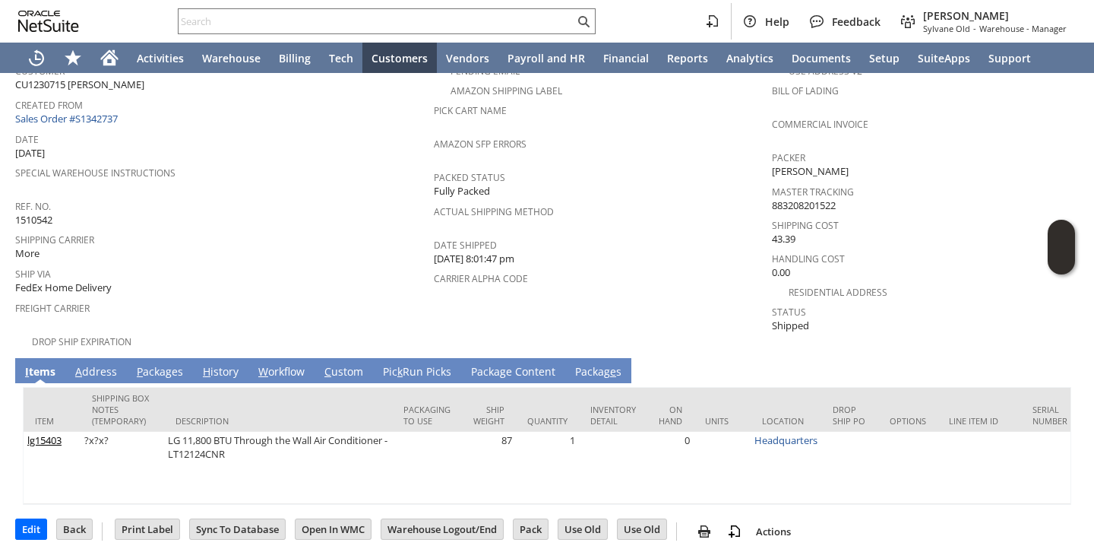
scroll to position [126, 0]
click at [310, 305] on div "Freight Carrier" at bounding box center [220, 314] width 411 height 32
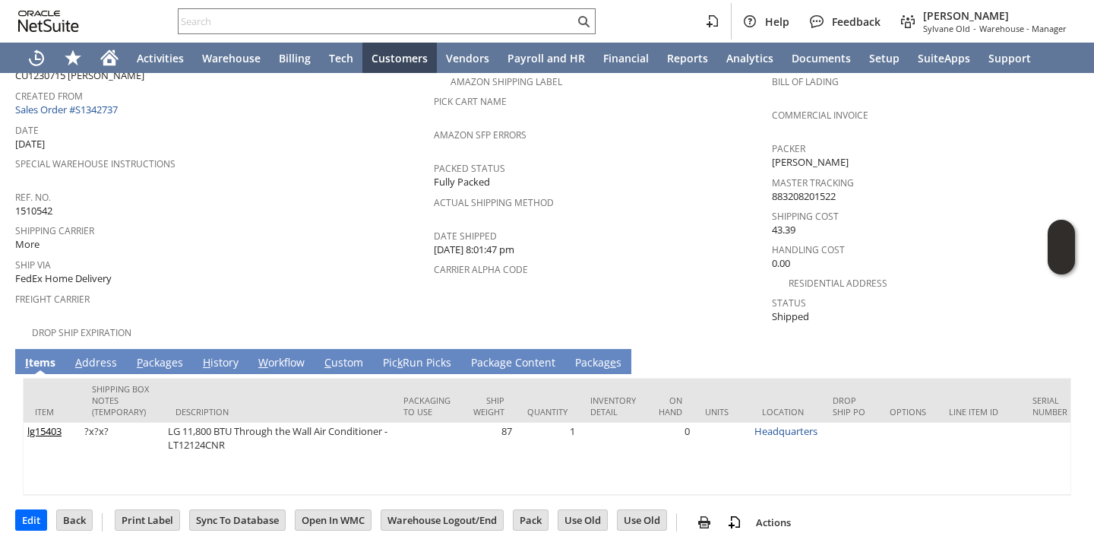
scroll to position [27, 0]
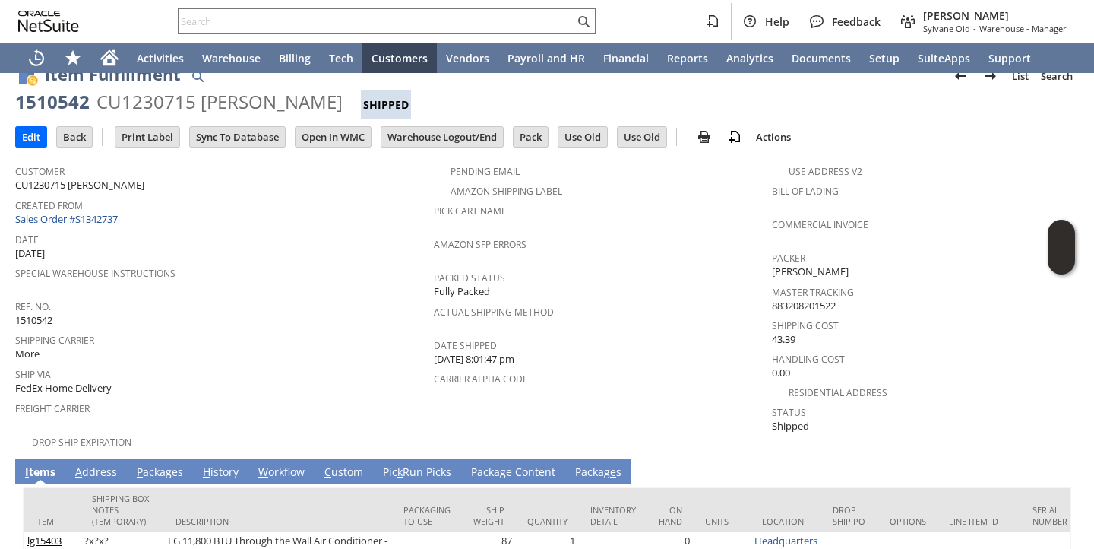
click at [90, 216] on link "Sales Order #S1342737" at bounding box center [68, 219] width 106 height 14
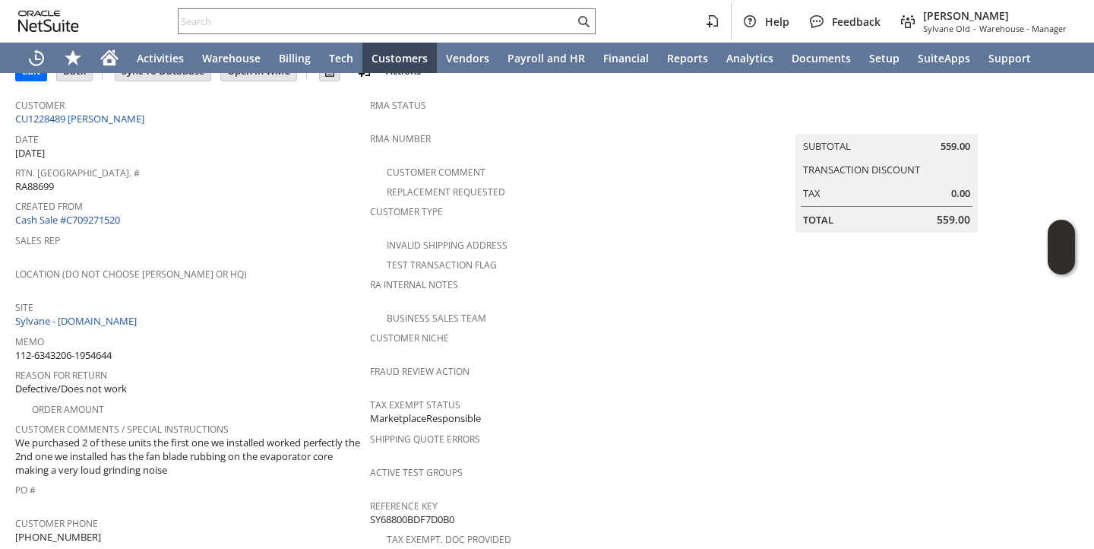
scroll to position [92, 0]
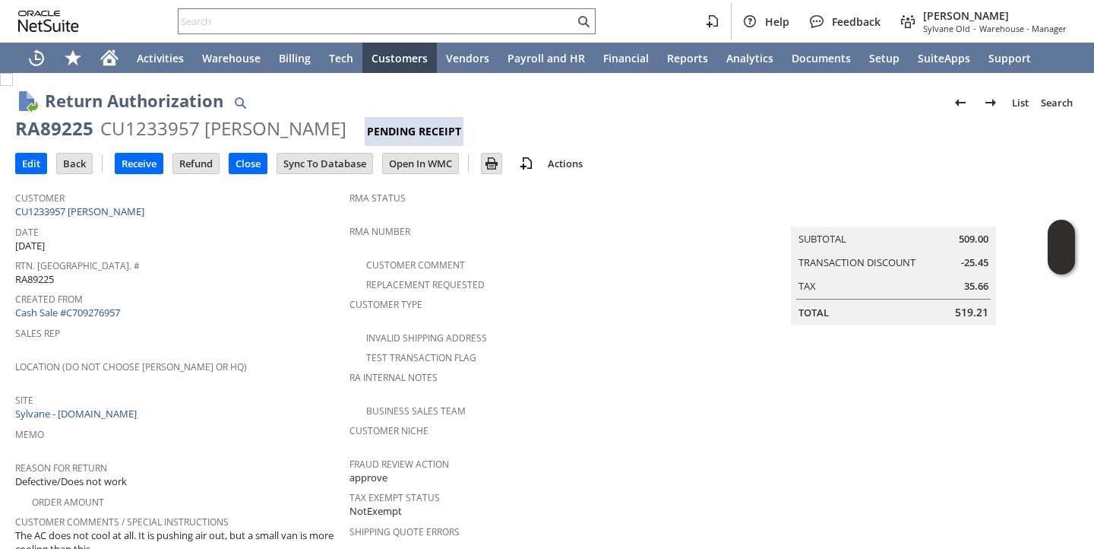
click at [300, 214] on div "Customer CU1233957 Tufah Abdulahi" at bounding box center [178, 203] width 327 height 33
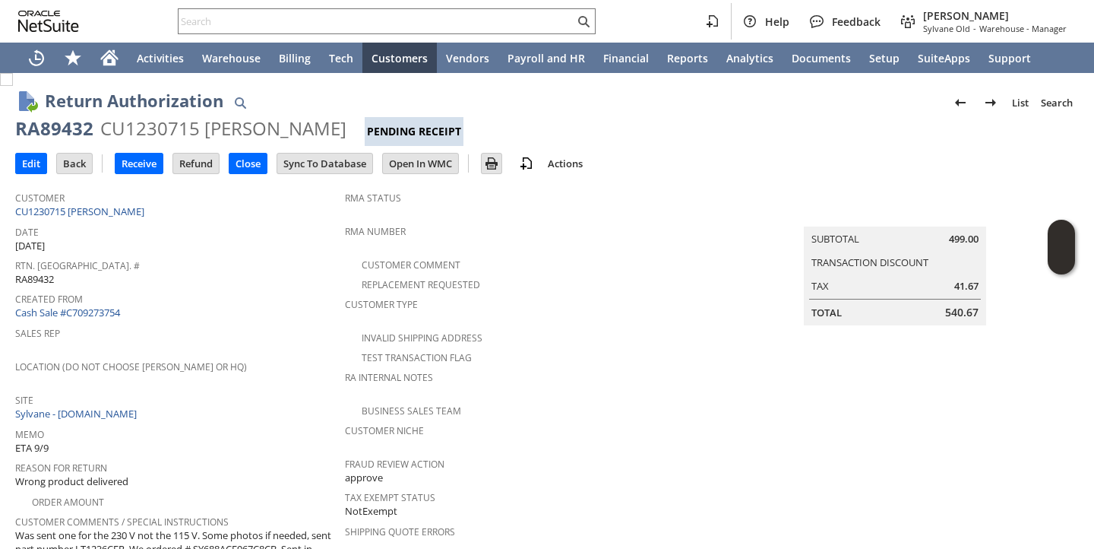
click at [261, 227] on span "Date" at bounding box center [176, 229] width 322 height 17
click at [156, 161] on input "Receive" at bounding box center [139, 163] width 47 height 20
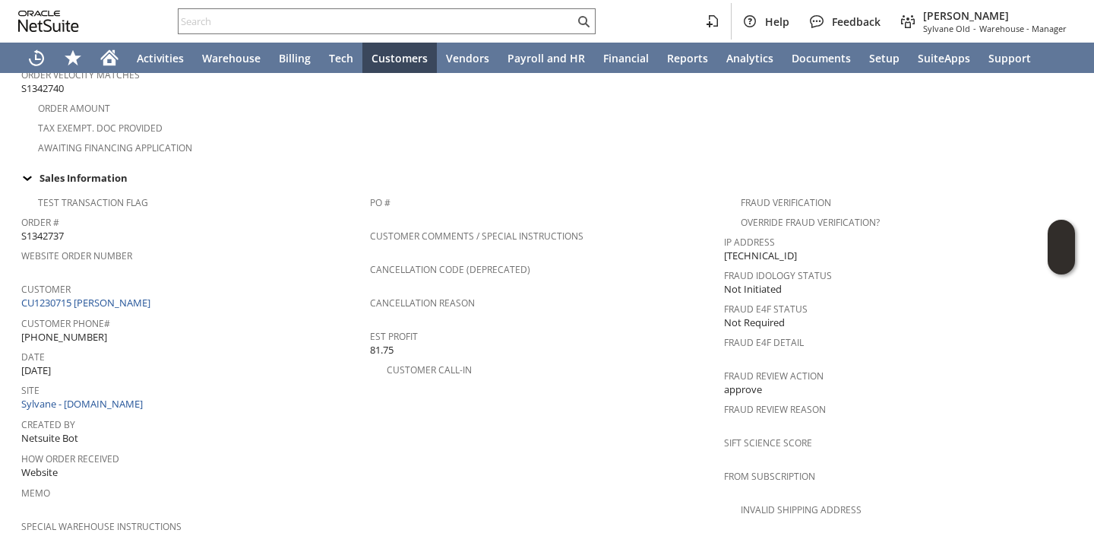
scroll to position [491, 0]
click at [99, 293] on link "CU1230715 [PERSON_NAME]" at bounding box center [87, 300] width 133 height 14
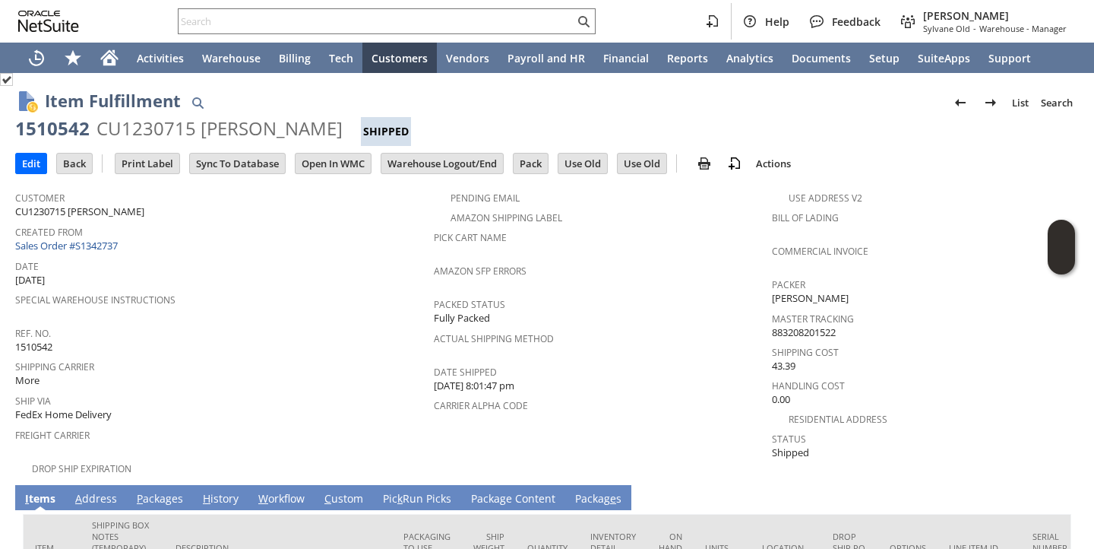
click at [151, 491] on link "P ackages" at bounding box center [160, 499] width 54 height 17
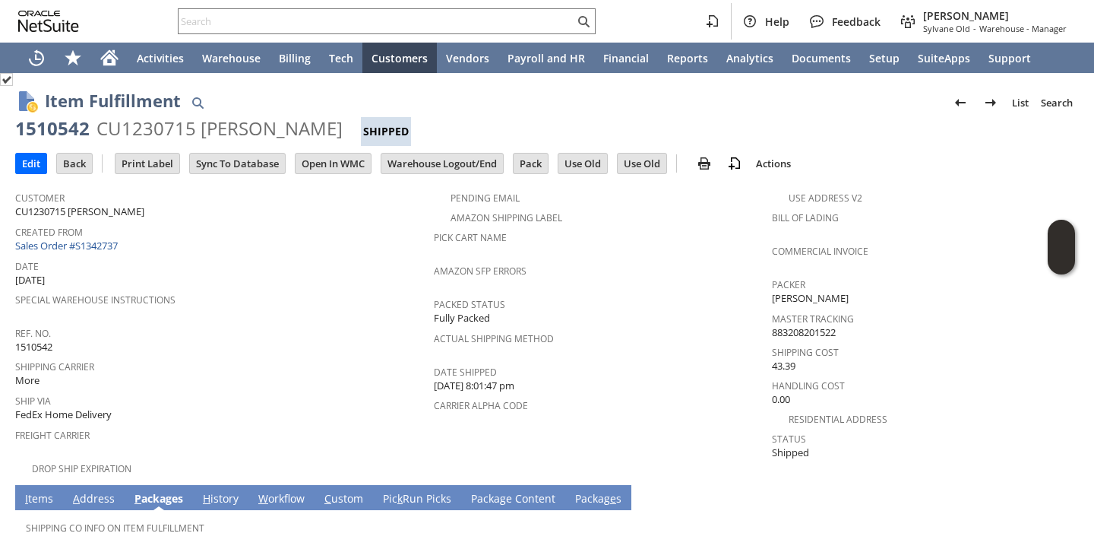
scroll to position [94, 0]
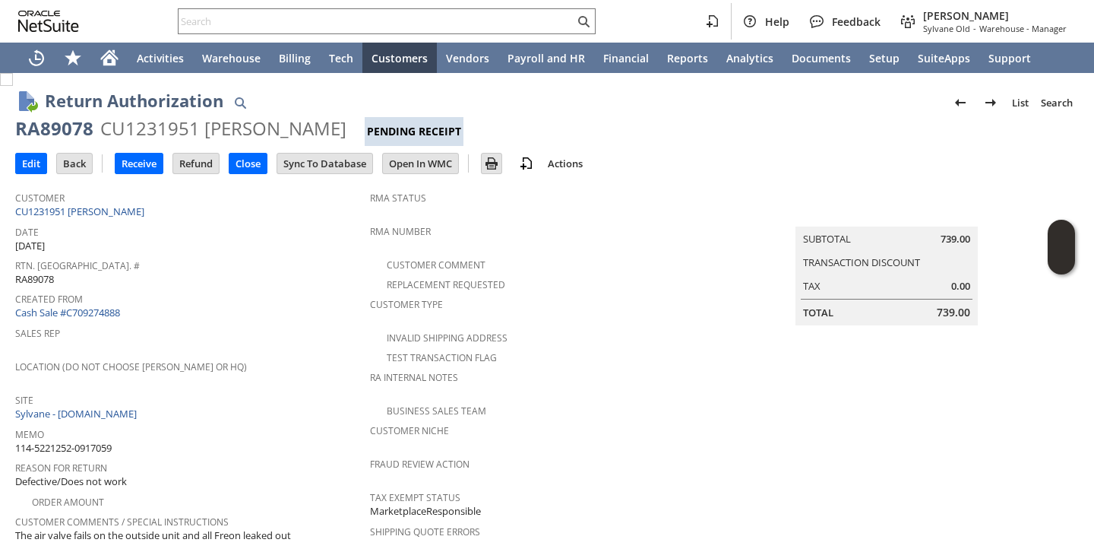
click at [218, 288] on span "Created From" at bounding box center [188, 296] width 347 height 17
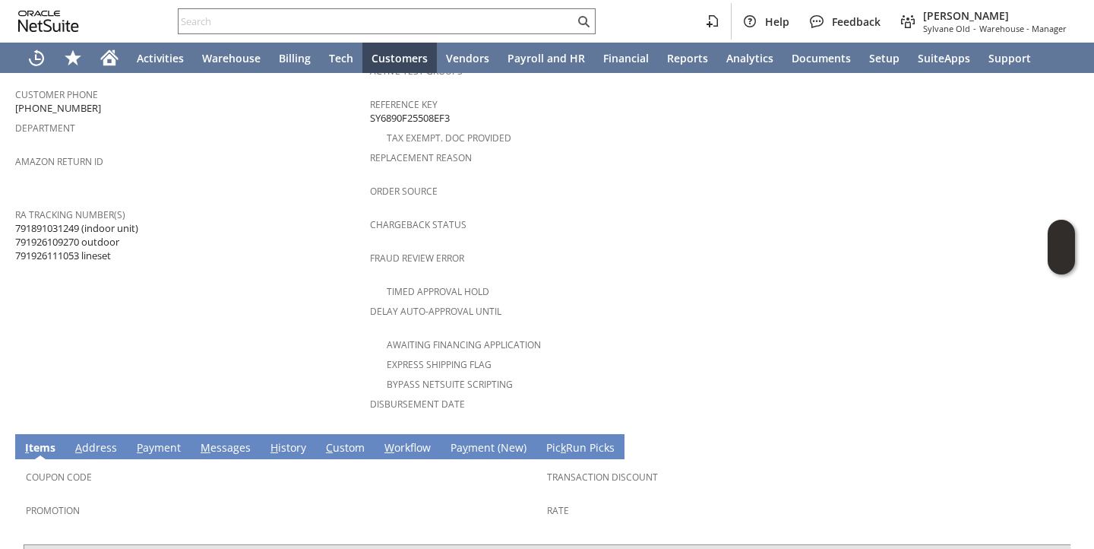
scroll to position [492, 0]
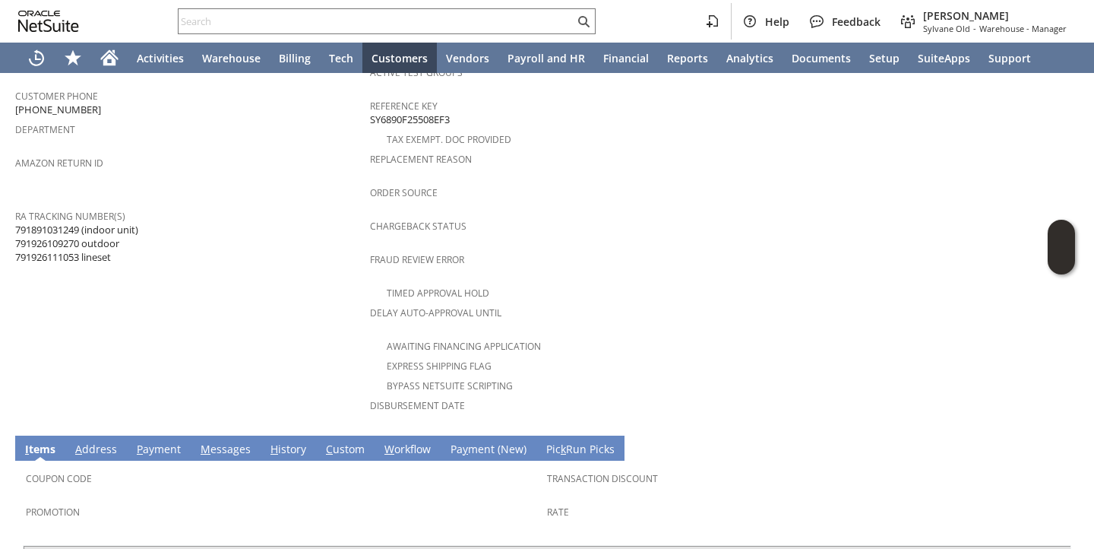
click at [56, 238] on span "791891031249 (indoor unit) 791926109270 outdoor 791926111053 lineset" at bounding box center [76, 244] width 123 height 42
click at [56, 239] on span "791891031249 (indoor unit) 791926109270 outdoor 791926111053 lineset" at bounding box center [76, 244] width 123 height 42
click at [56, 236] on span "791891031249 (indoor unit) 791926109270 outdoor 791926111053 lineset" at bounding box center [76, 244] width 123 height 42
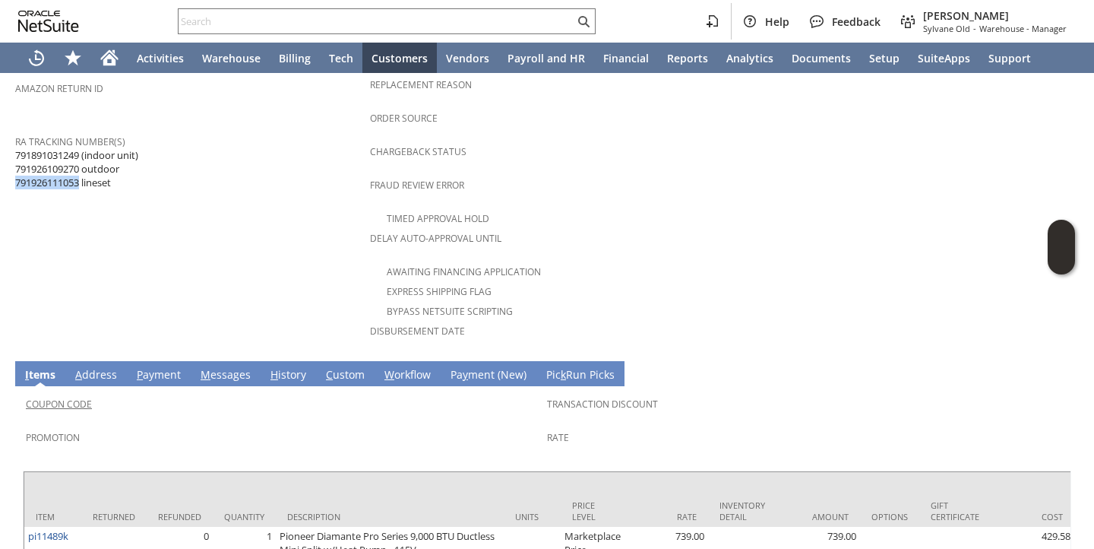
scroll to position [565, 0]
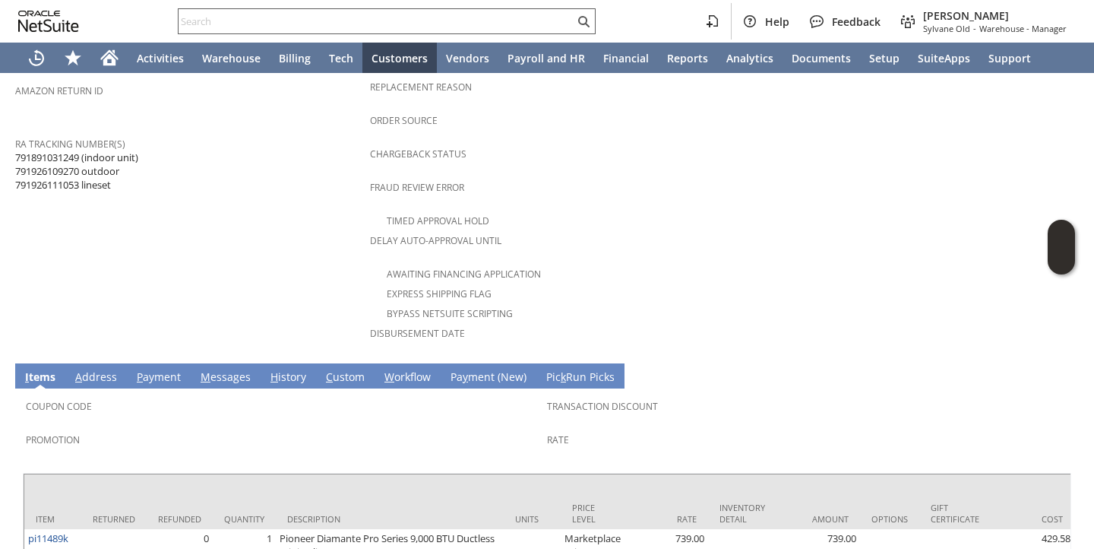
click at [246, 24] on input "text" at bounding box center [377, 21] width 396 height 18
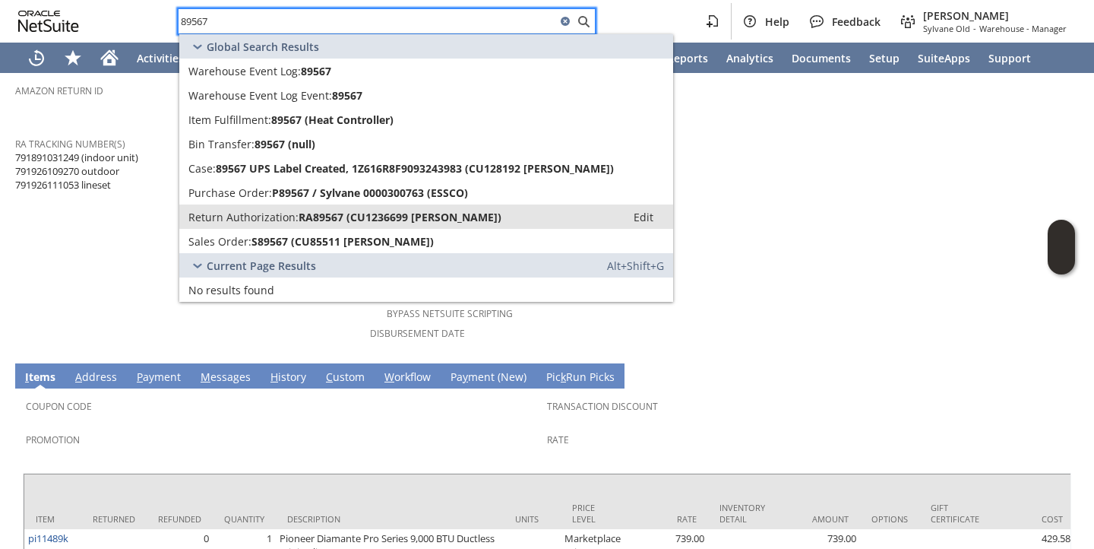
type input "89567"
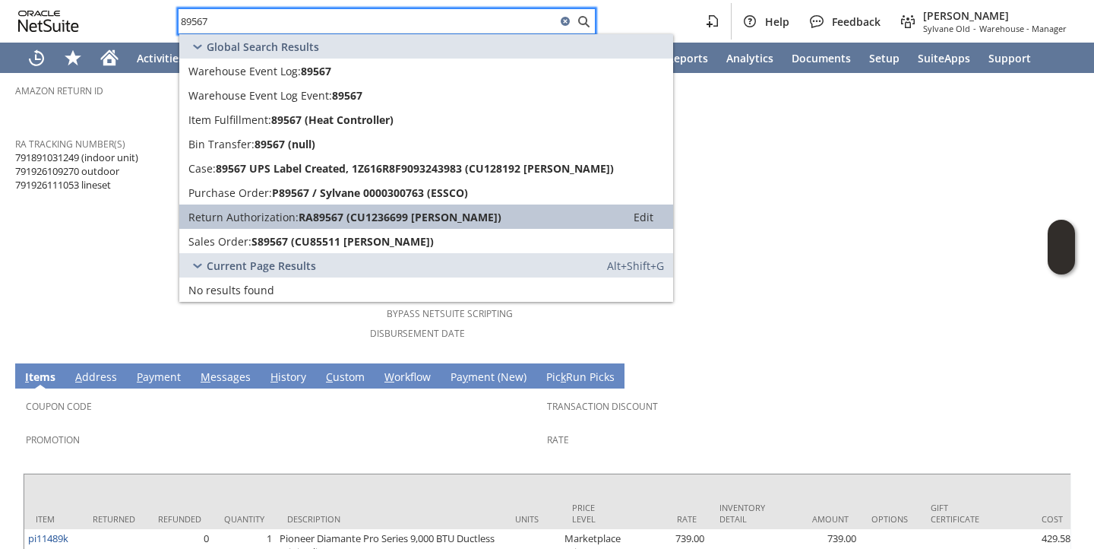
click at [229, 222] on span "Return Authorization:" at bounding box center [243, 217] width 110 height 14
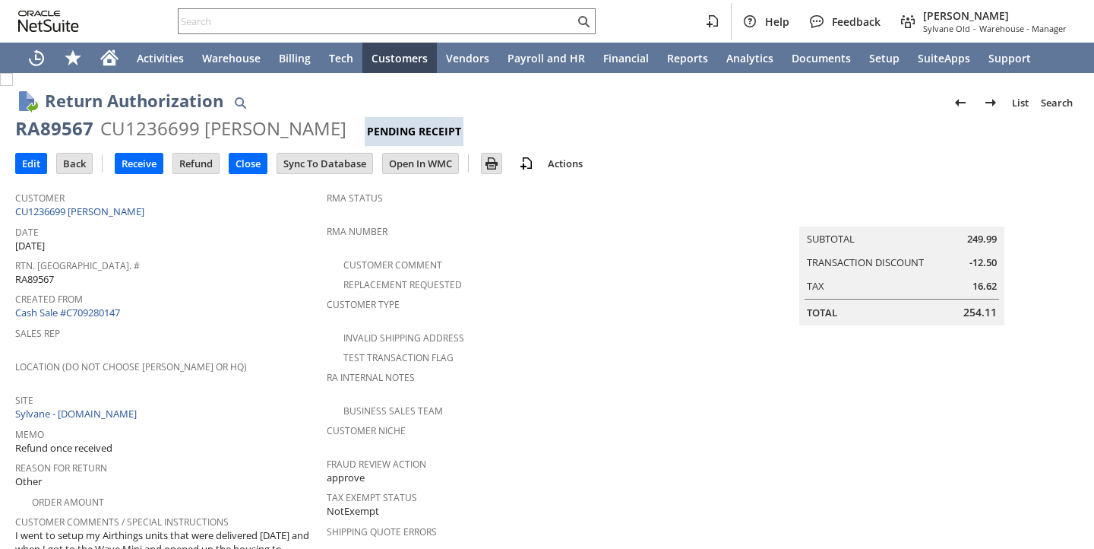
click at [175, 268] on div "Rtn. [GEOGRAPHIC_DATA]. # RA89567" at bounding box center [167, 271] width 304 height 32
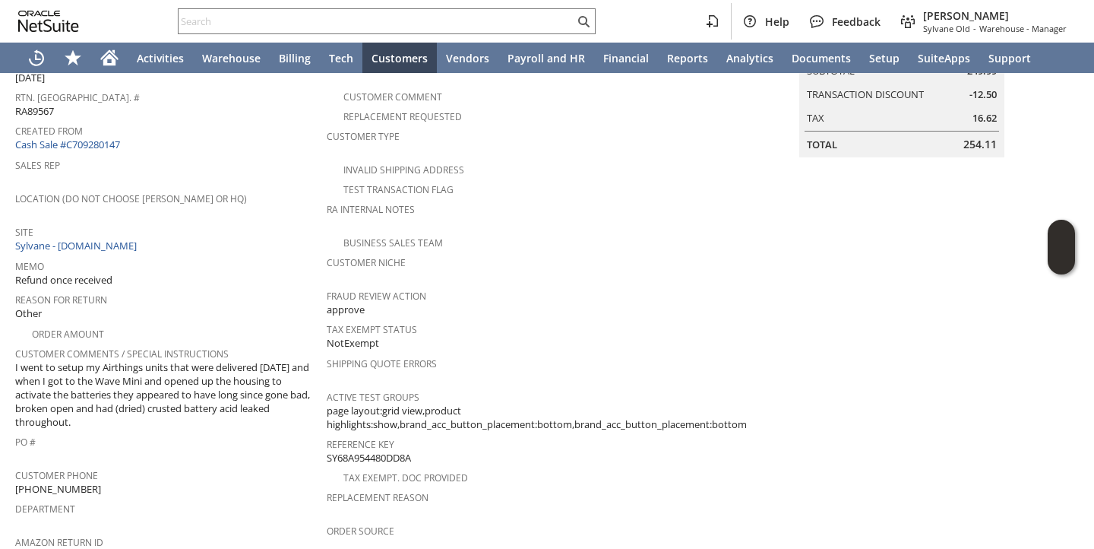
scroll to position [160, 0]
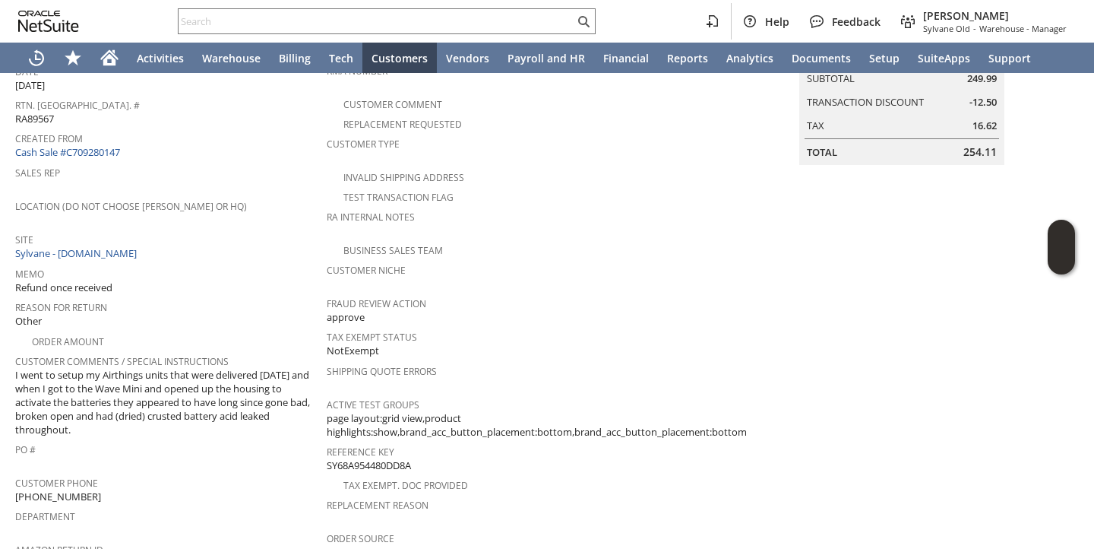
click at [230, 273] on div "Memo Refund once received" at bounding box center [167, 279] width 304 height 32
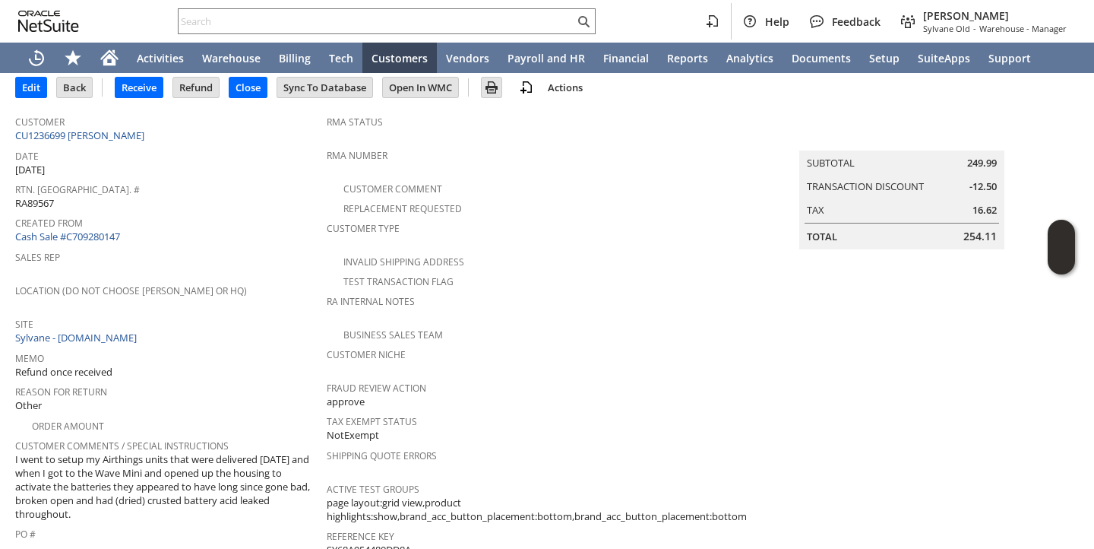
scroll to position [0, 0]
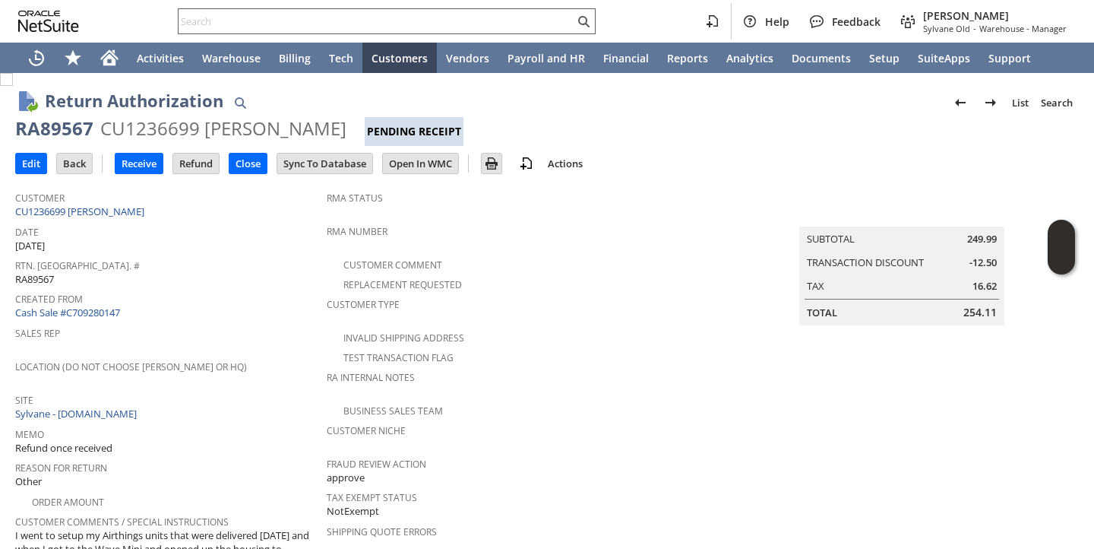
click at [309, 30] on div at bounding box center [387, 21] width 418 height 26
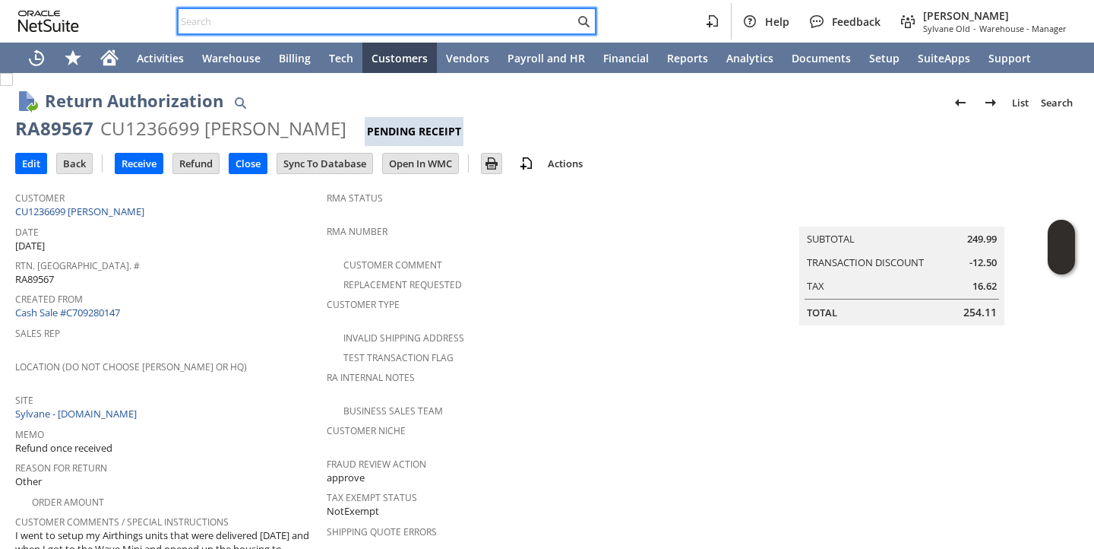
click at [309, 24] on input "text" at bounding box center [377, 21] width 396 height 18
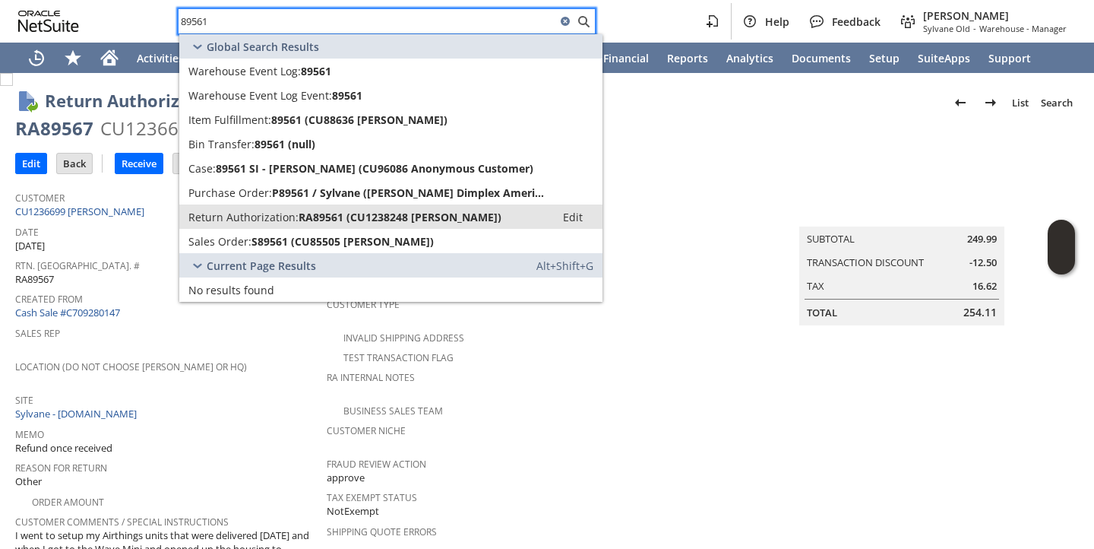
type input "89561"
click at [242, 222] on span "Return Authorization:" at bounding box center [243, 217] width 110 height 14
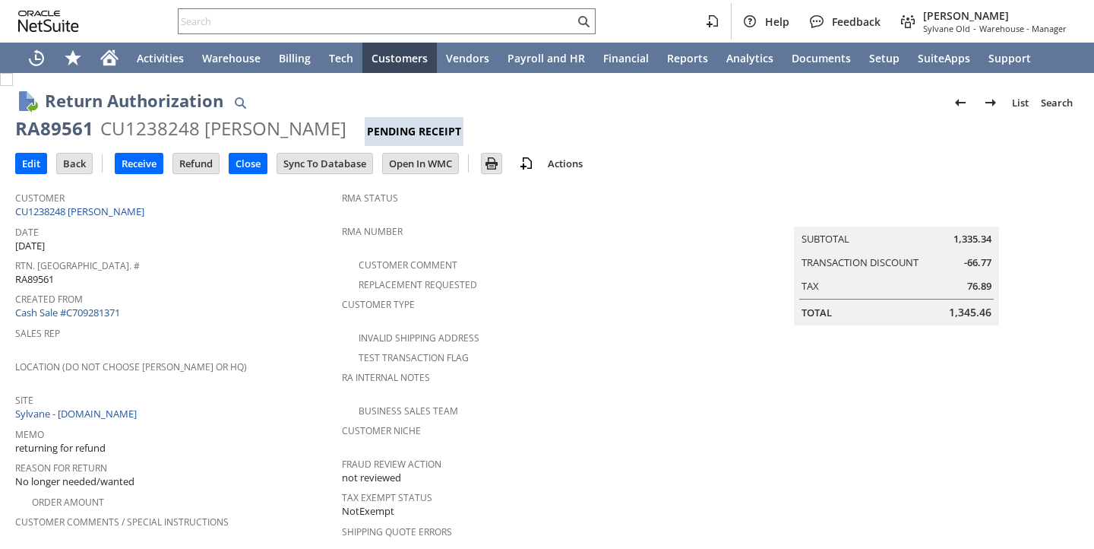
click at [253, 295] on span "Created From" at bounding box center [174, 296] width 319 height 17
click at [274, 236] on div "Date [DATE]" at bounding box center [174, 237] width 319 height 32
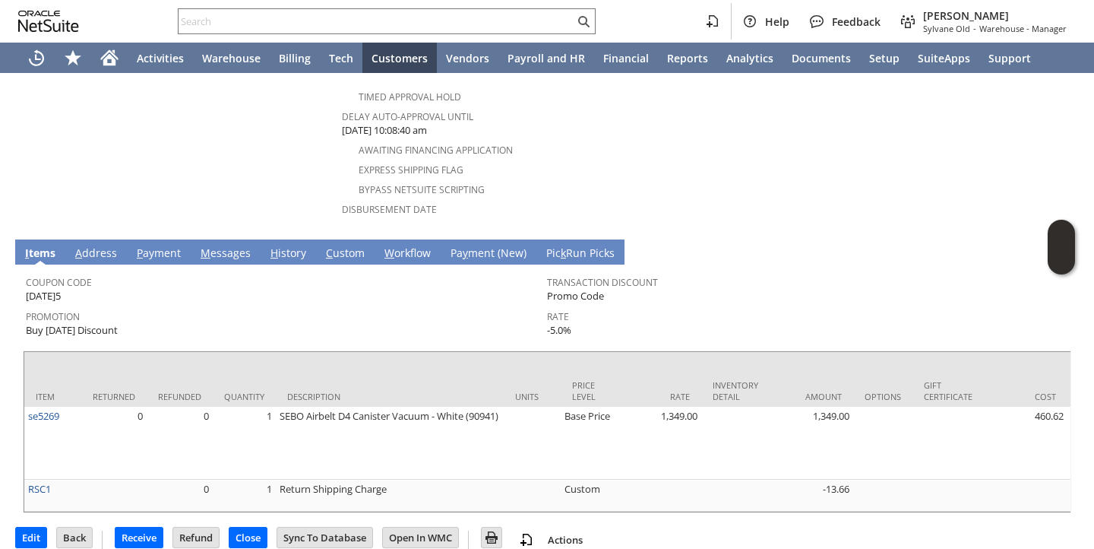
click at [267, 305] on span "Promotion" at bounding box center [283, 313] width 514 height 17
click at [131, 527] on input "Receive" at bounding box center [139, 537] width 47 height 20
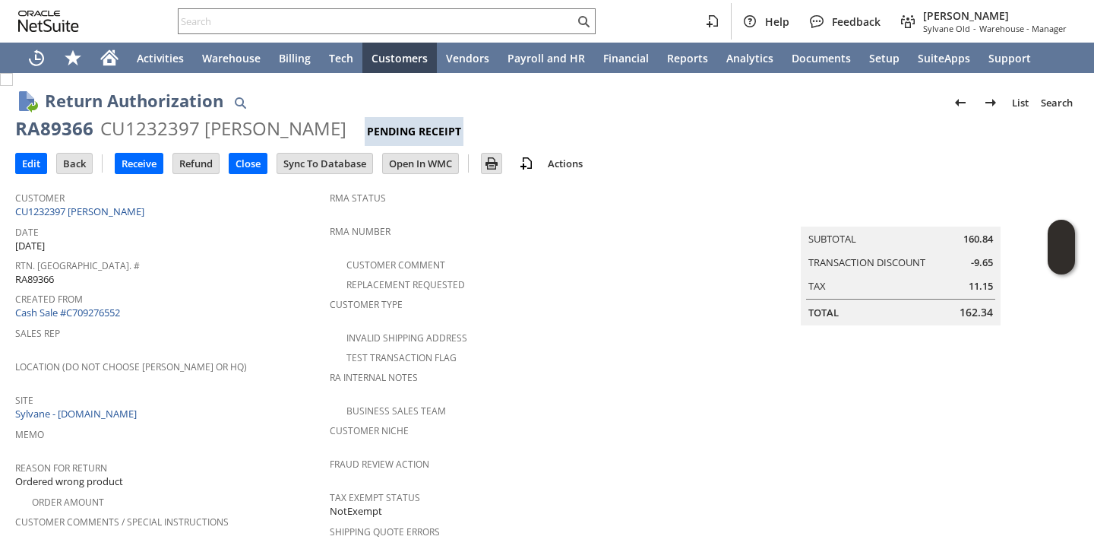
click at [261, 267] on span "Rtn. [GEOGRAPHIC_DATA]. #" at bounding box center [168, 263] width 307 height 17
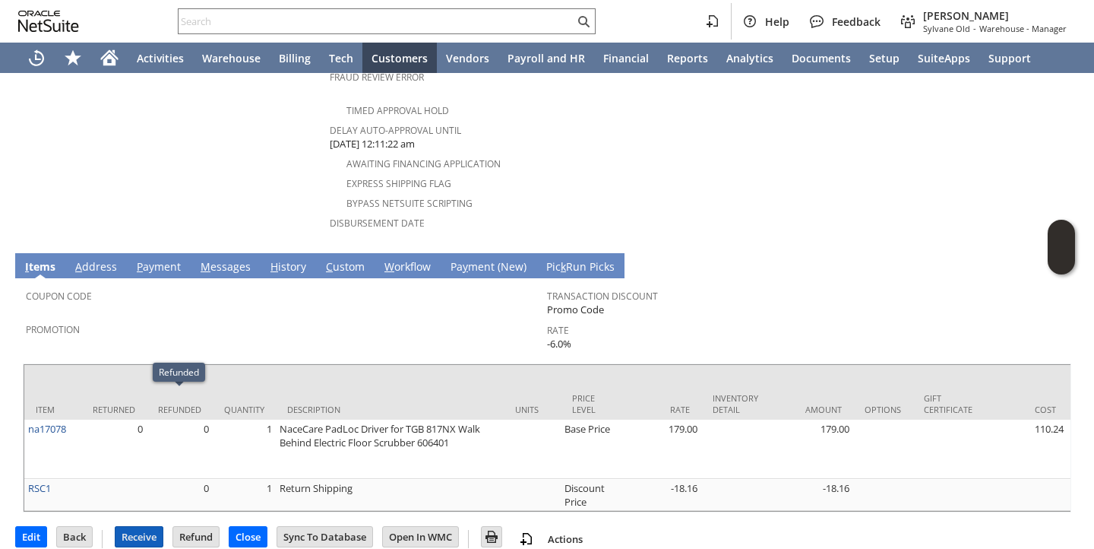
click at [147, 527] on input "Receive" at bounding box center [139, 537] width 47 height 20
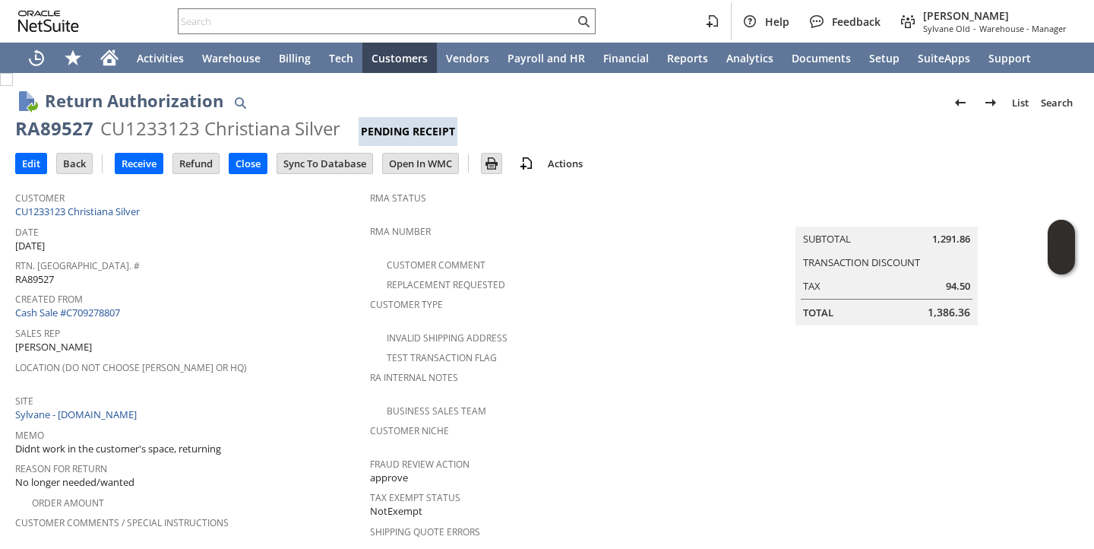
click at [229, 288] on span "Created From" at bounding box center [188, 296] width 347 height 17
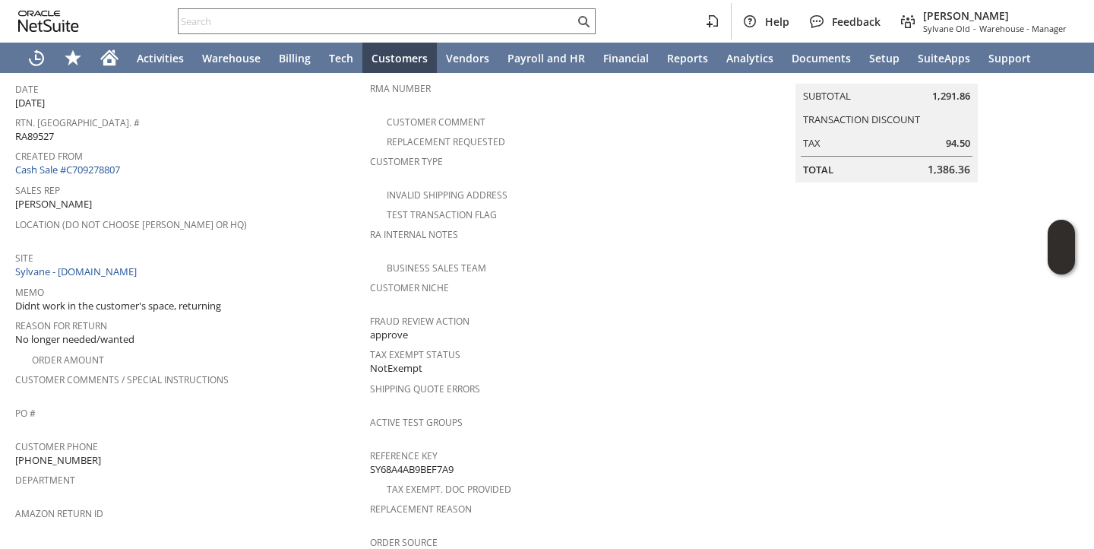
scroll to position [138, 0]
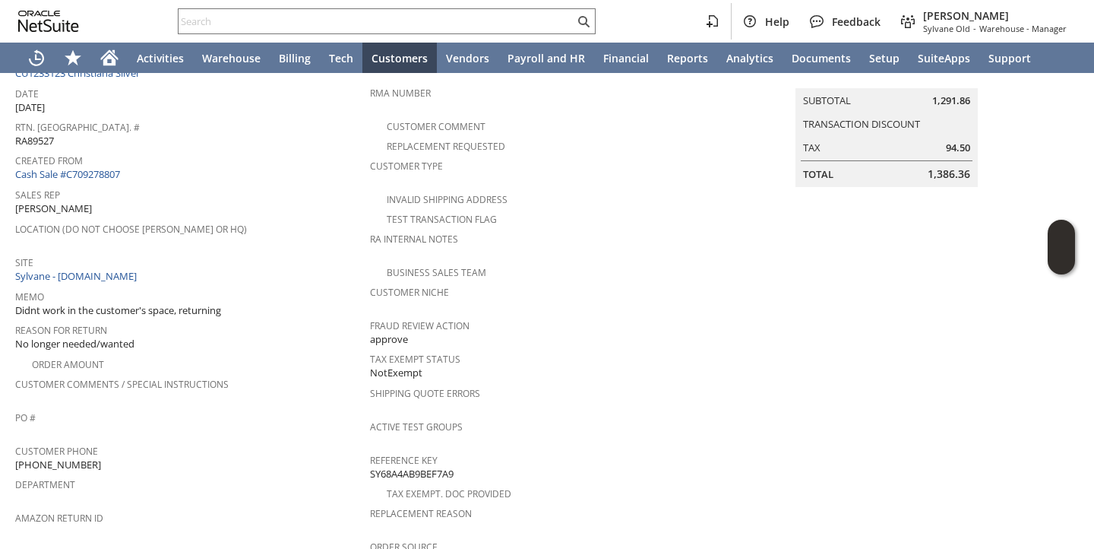
click at [308, 219] on span "Location (Do Not Choose [PERSON_NAME] or HQ)" at bounding box center [188, 226] width 347 height 17
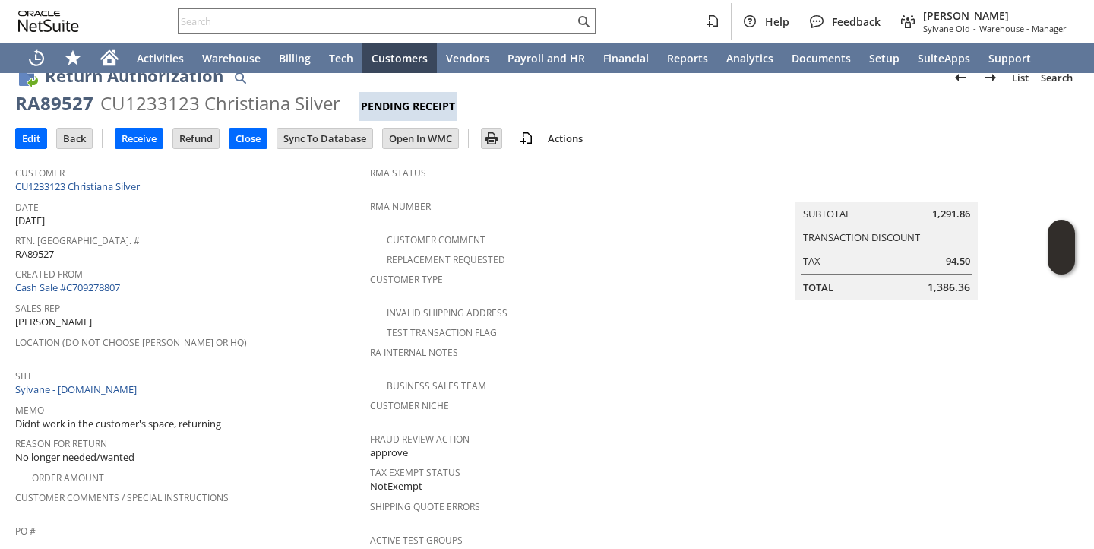
scroll to position [24, 0]
click at [131, 133] on input "Receive" at bounding box center [139, 139] width 47 height 20
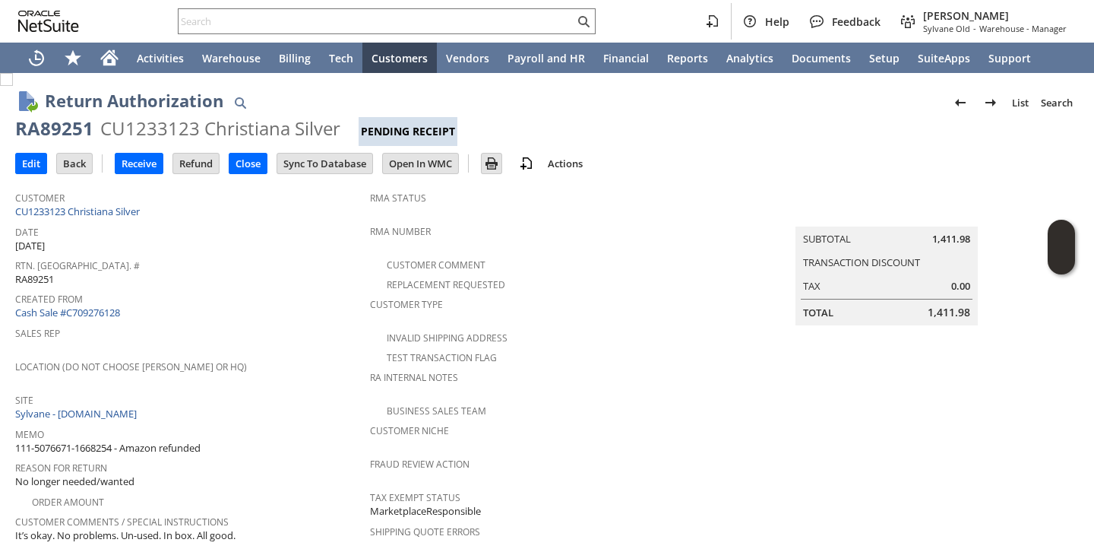
click at [311, 250] on td "Date 8/20/2025" at bounding box center [192, 237] width 355 height 33
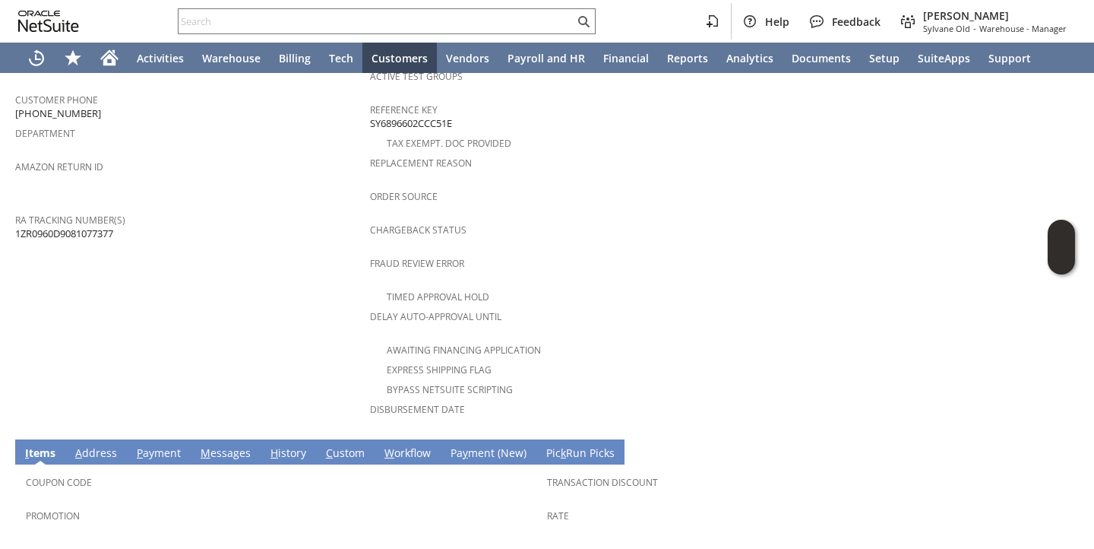
scroll to position [748, 0]
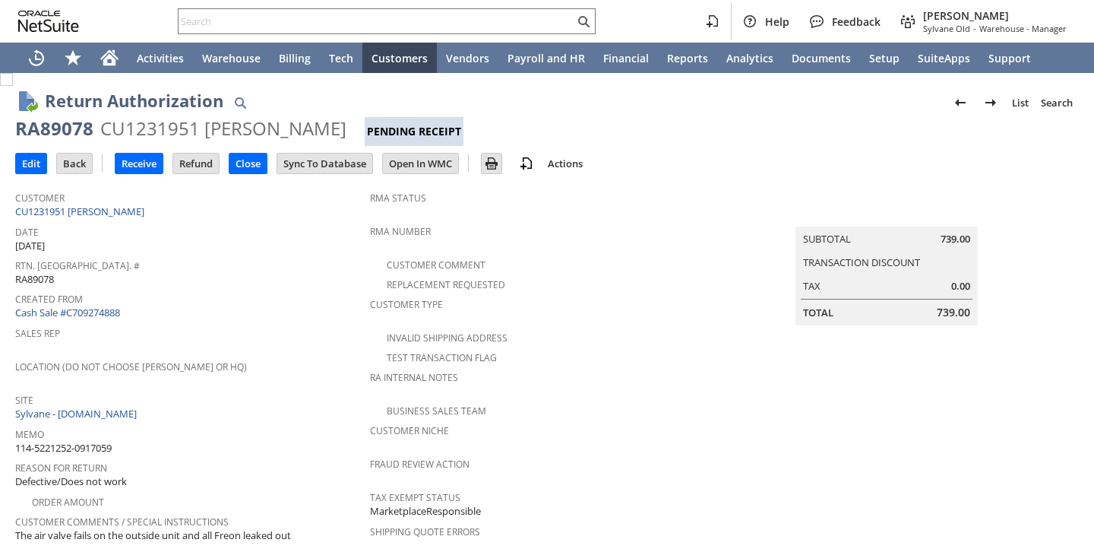
click at [265, 331] on span "Sales Rep" at bounding box center [188, 330] width 347 height 17
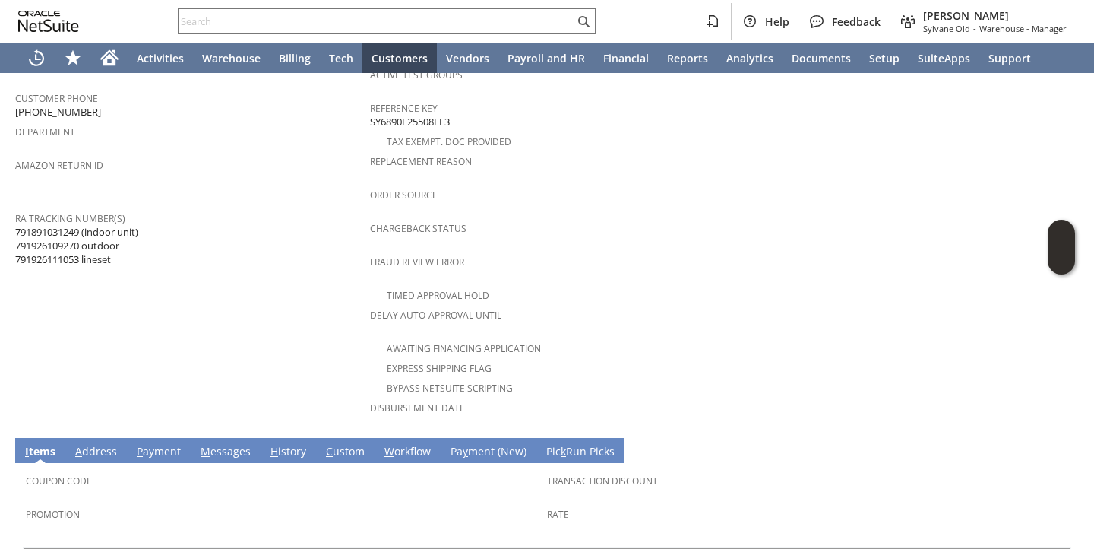
scroll to position [830, 0]
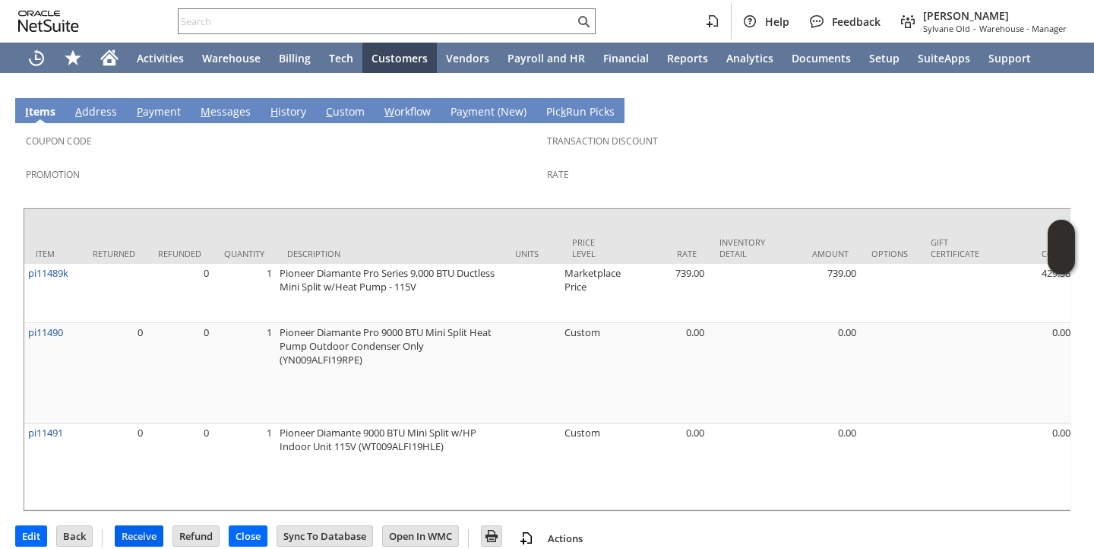
click at [147, 526] on input "Receive" at bounding box center [139, 536] width 47 height 20
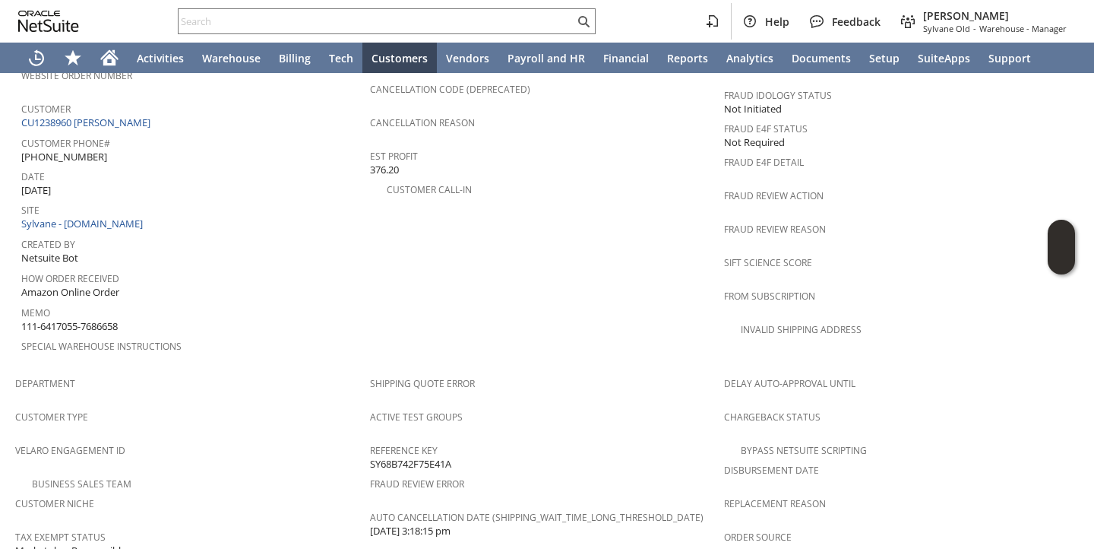
scroll to position [666, 0]
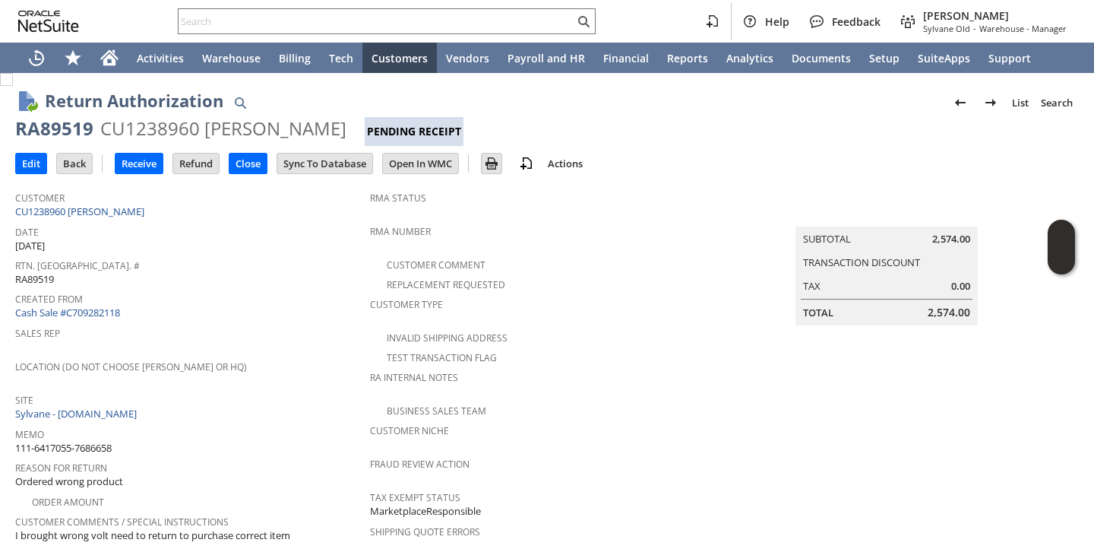
click at [321, 315] on td "Created From Cash Sale #C709282118" at bounding box center [192, 305] width 355 height 34
click at [201, 256] on span "Rtn. [GEOGRAPHIC_DATA]. #" at bounding box center [188, 263] width 347 height 17
click at [141, 161] on input "Receive" at bounding box center [139, 163] width 47 height 20
